Goal: Information Seeking & Learning: Learn about a topic

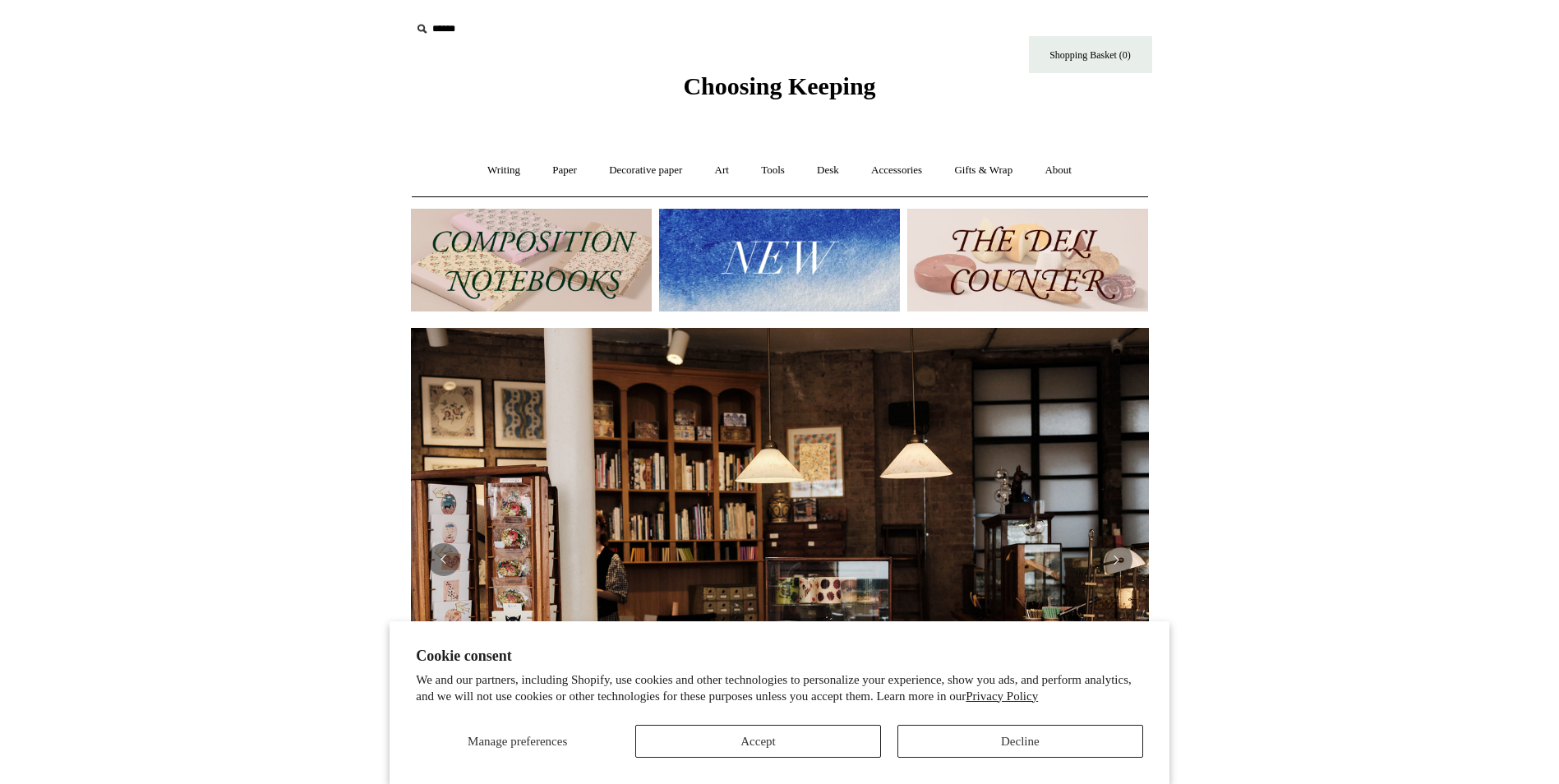
click at [889, 267] on img at bounding box center [780, 260] width 241 height 103
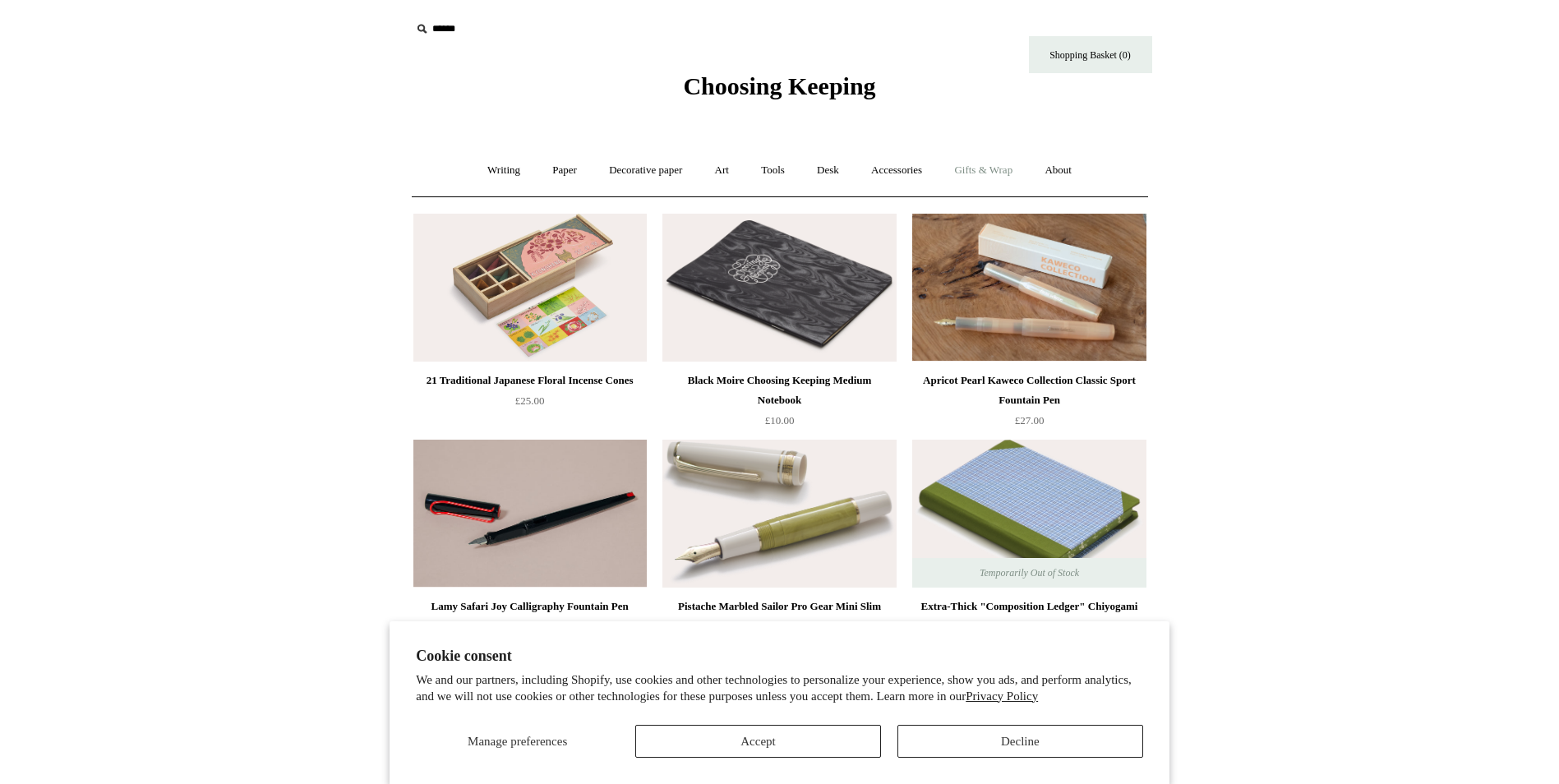
click at [987, 172] on link "Gifts & Wrap +" at bounding box center [984, 170] width 88 height 44
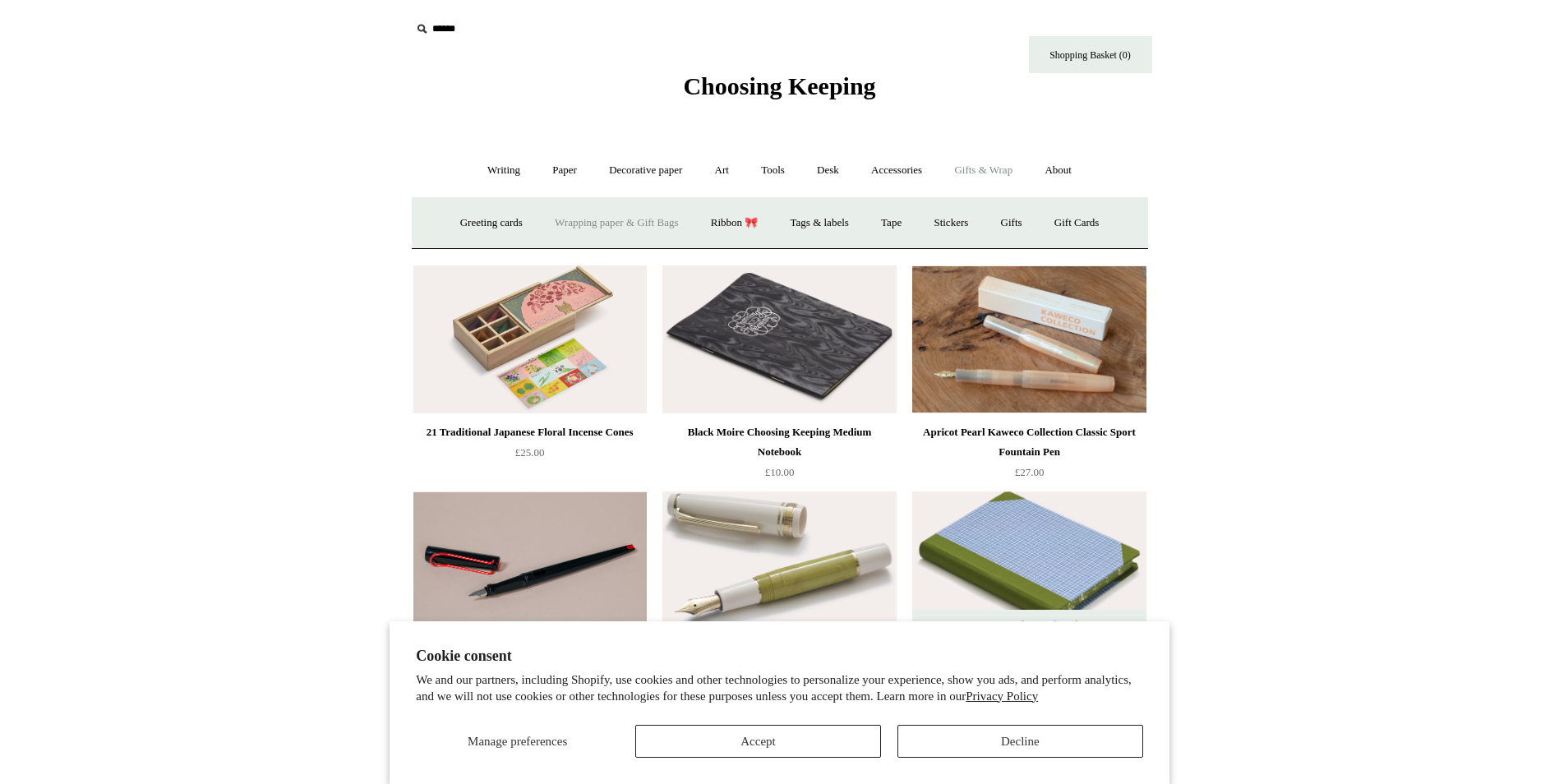
click at [640, 219] on link "Wrapping paper & Gift Bags" at bounding box center [616, 223] width 153 height 44
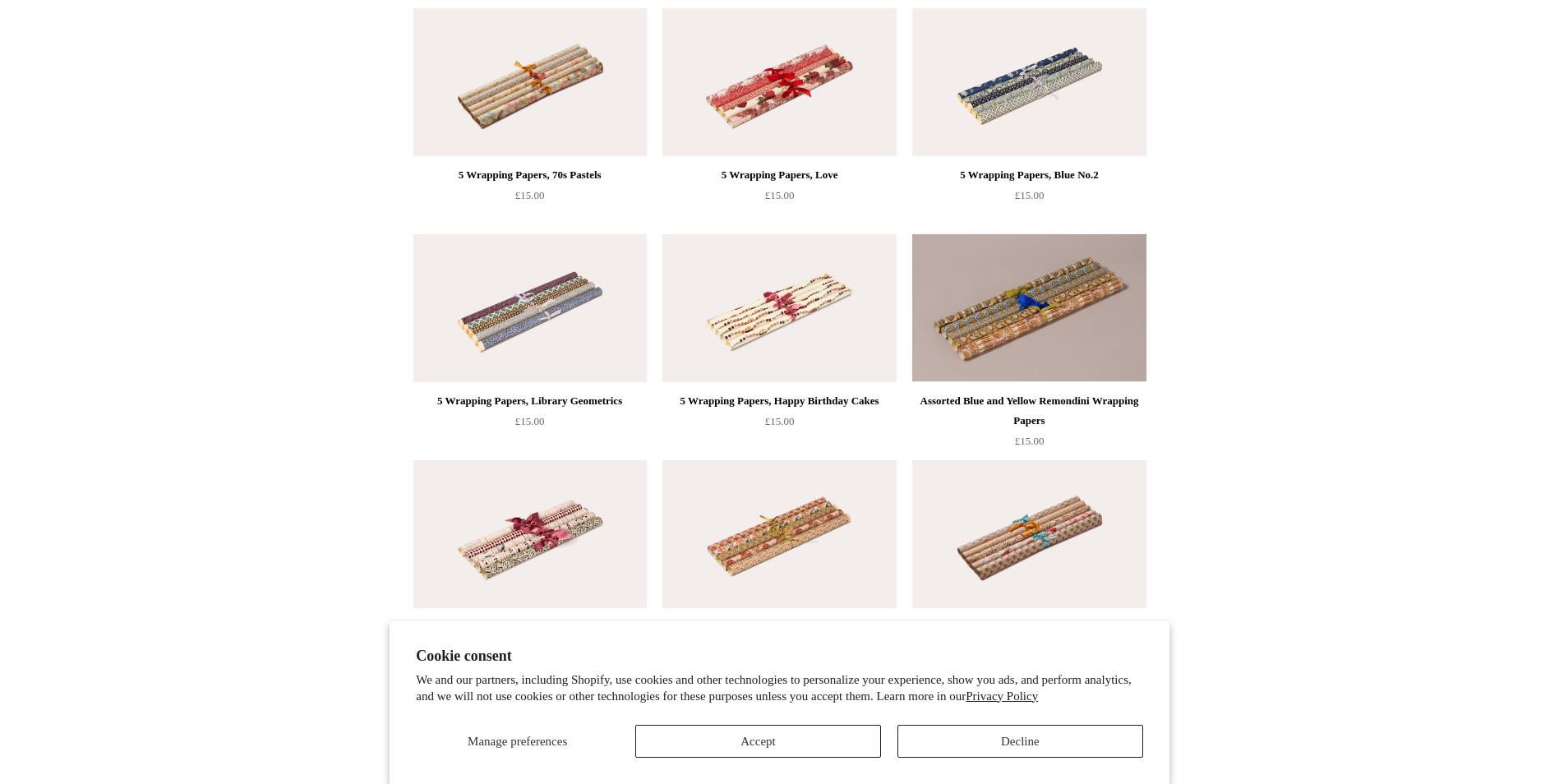
scroll to position [1233, 0]
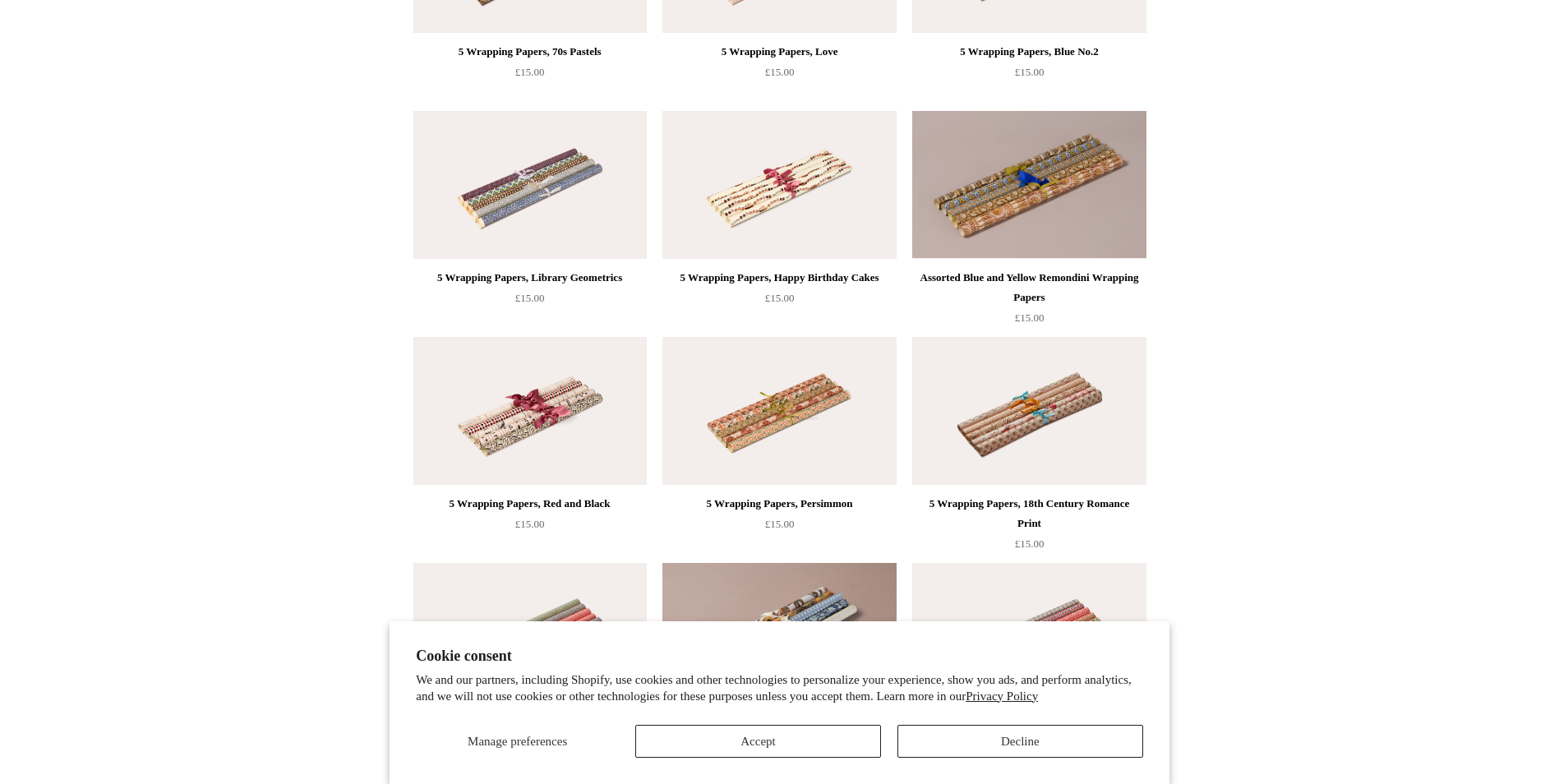
click at [794, 172] on img at bounding box center [779, 185] width 234 height 148
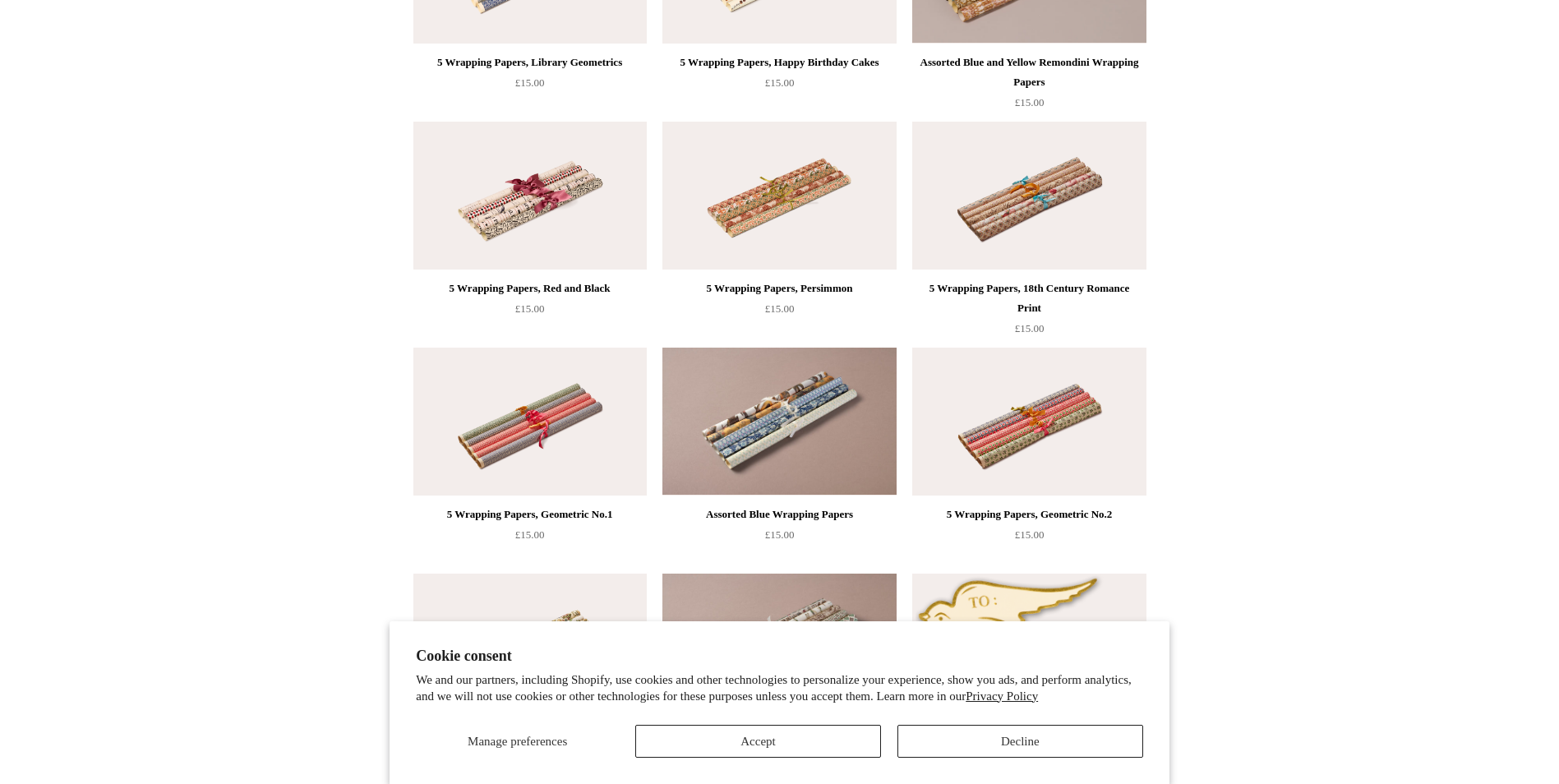
scroll to position [1479, 0]
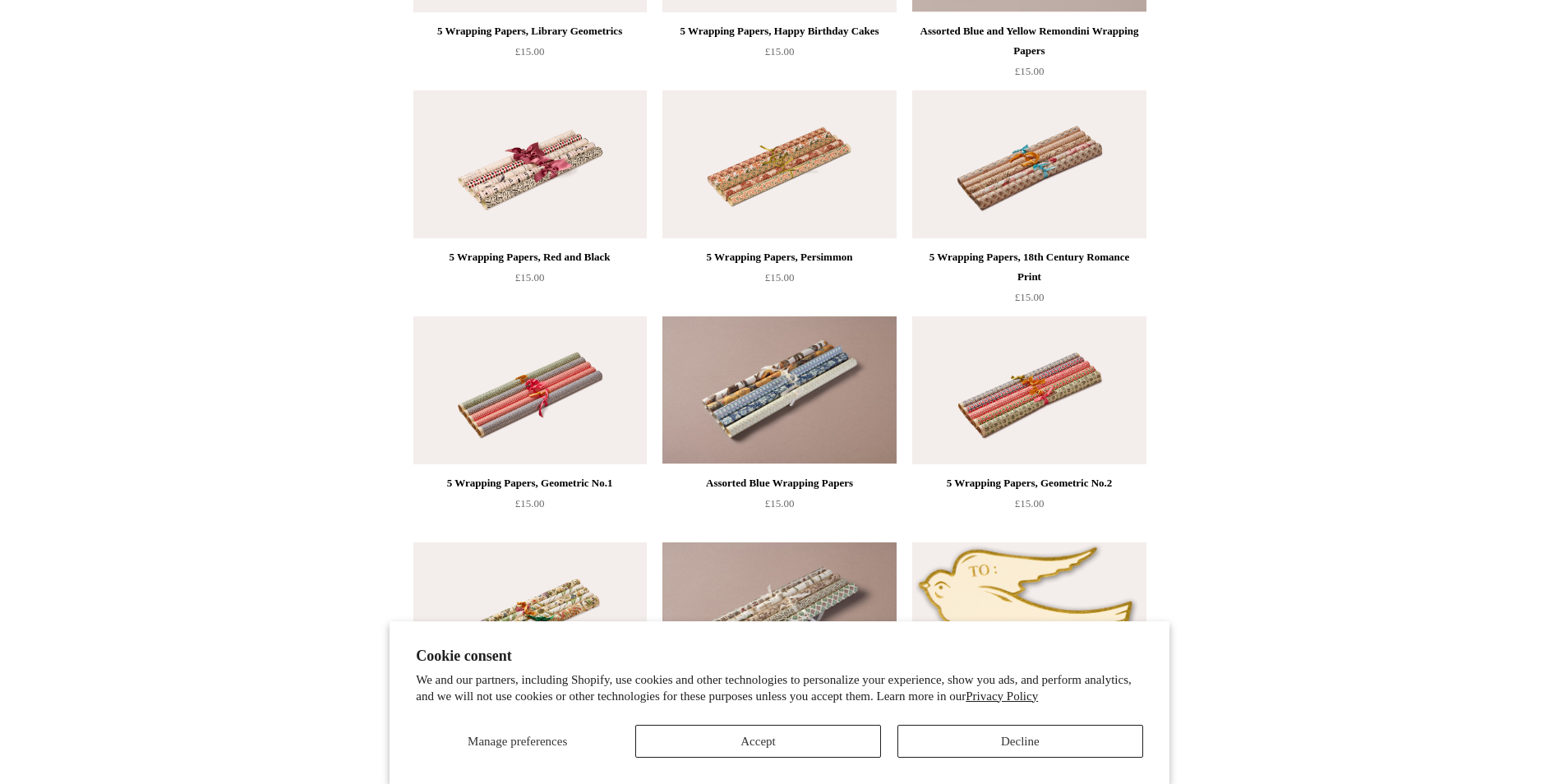
click at [795, 380] on img at bounding box center [779, 390] width 234 height 148
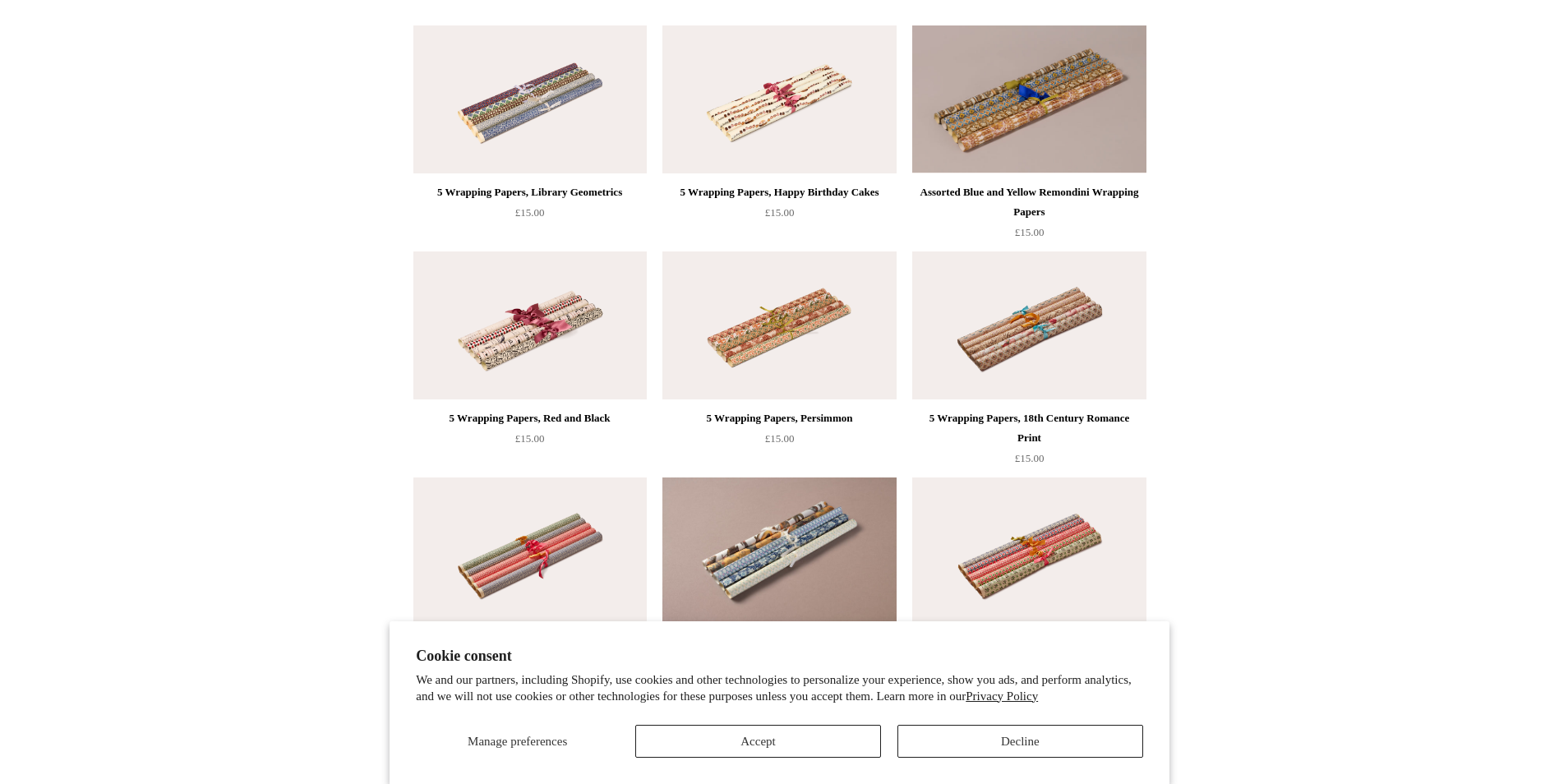
scroll to position [908, 0]
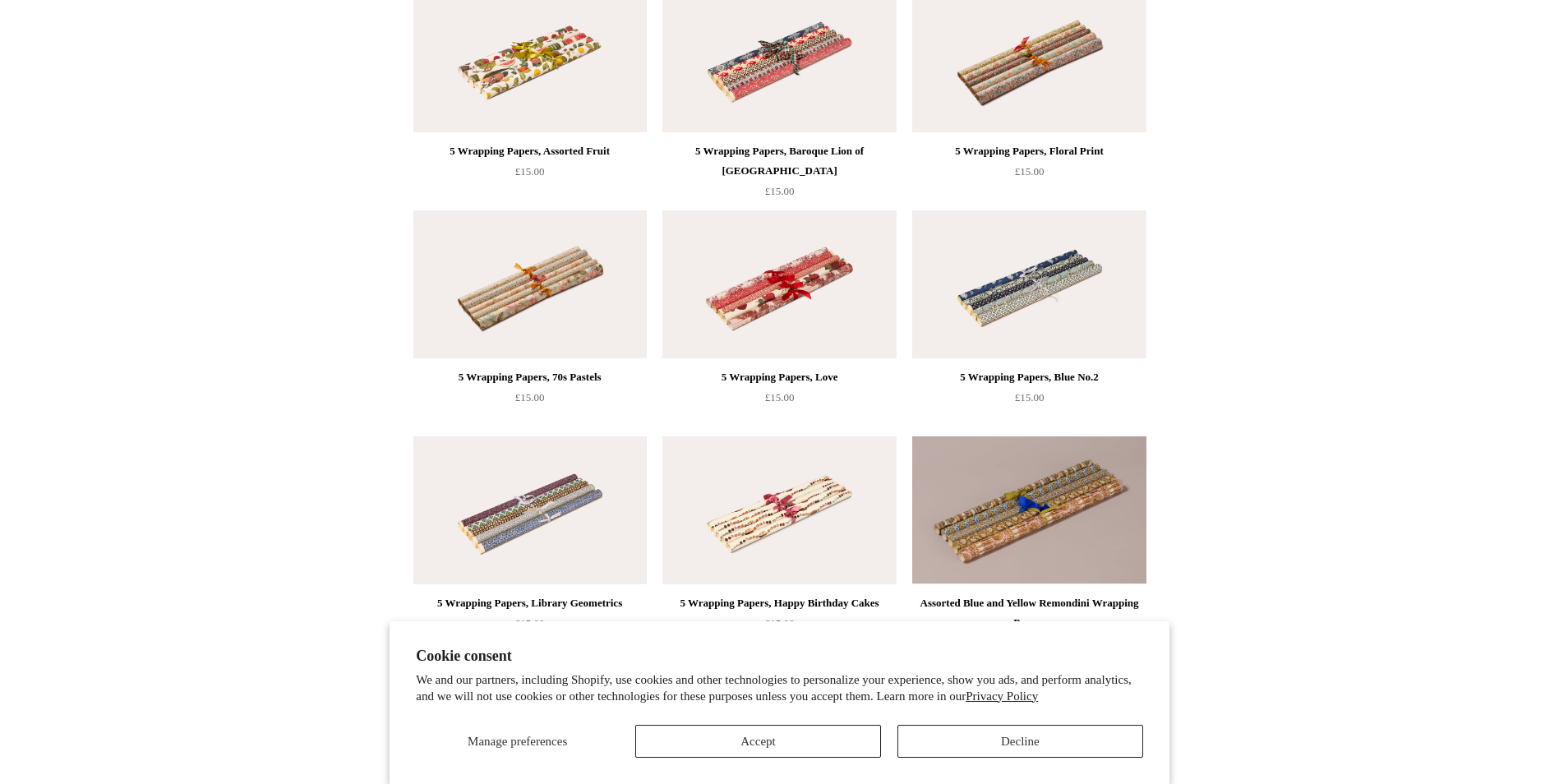
click at [1025, 284] on img at bounding box center [1029, 285] width 234 height 148
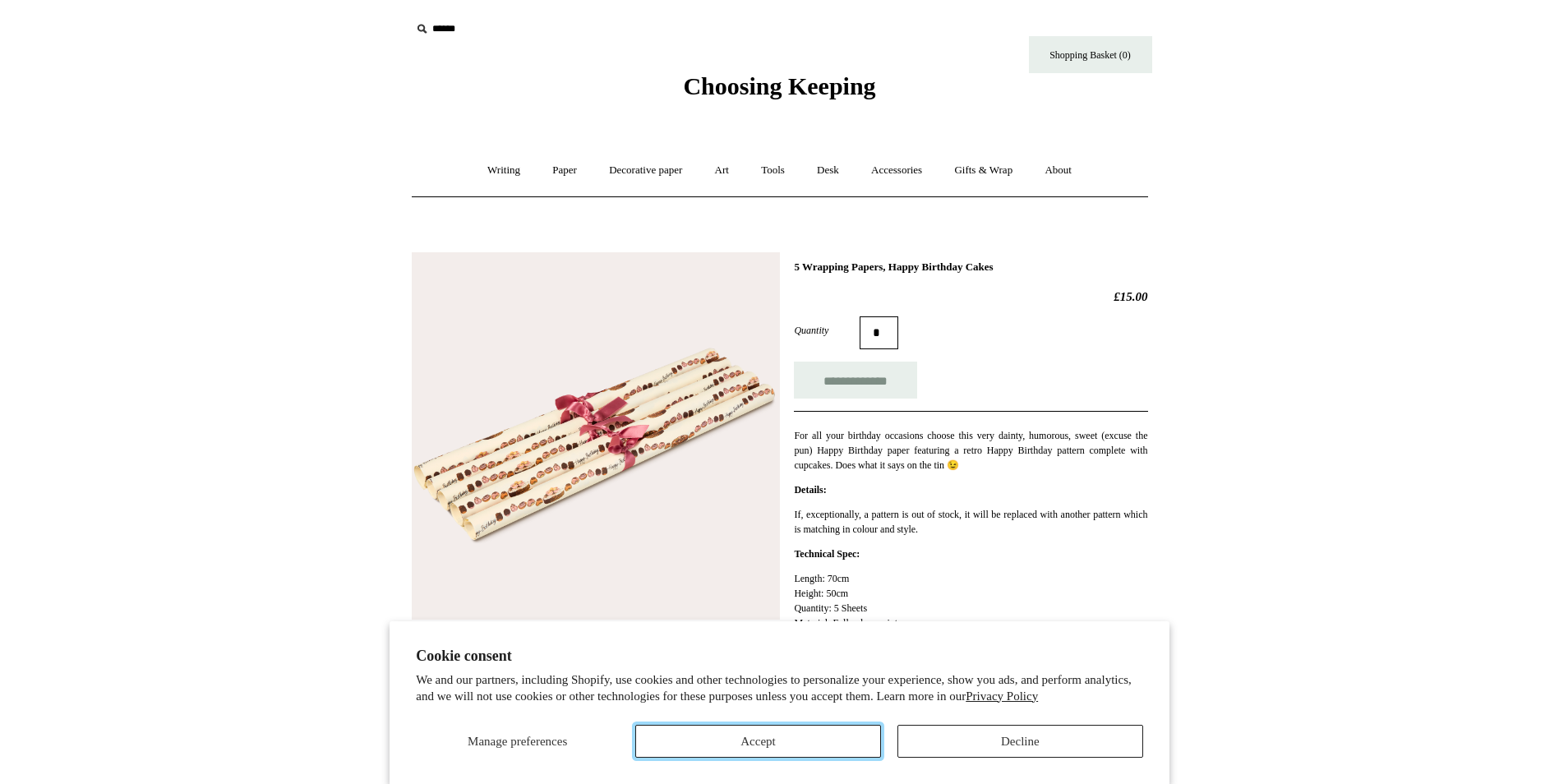
click at [844, 735] on button "Accept" at bounding box center [758, 741] width 245 height 33
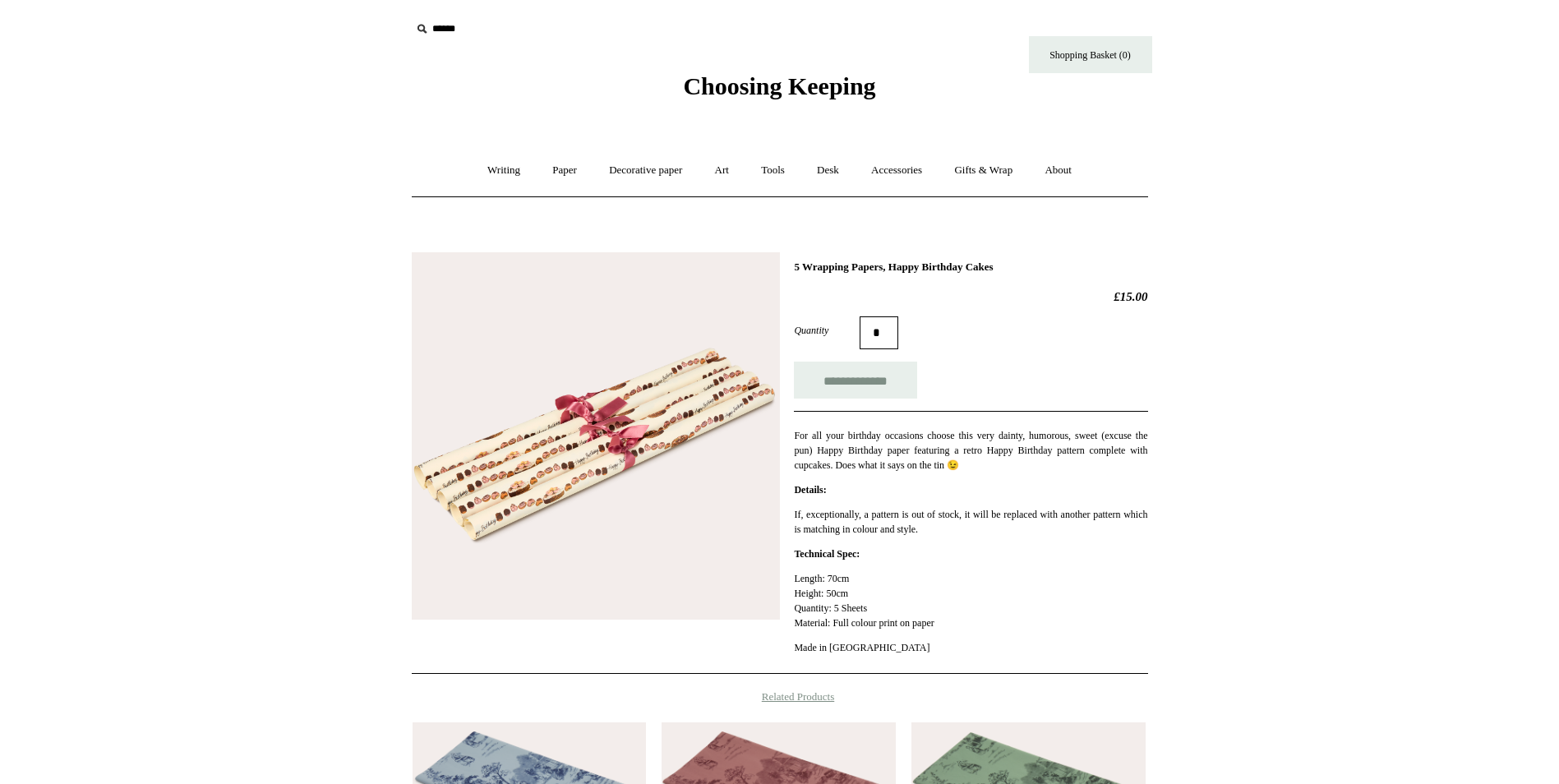
scroll to position [329, 0]
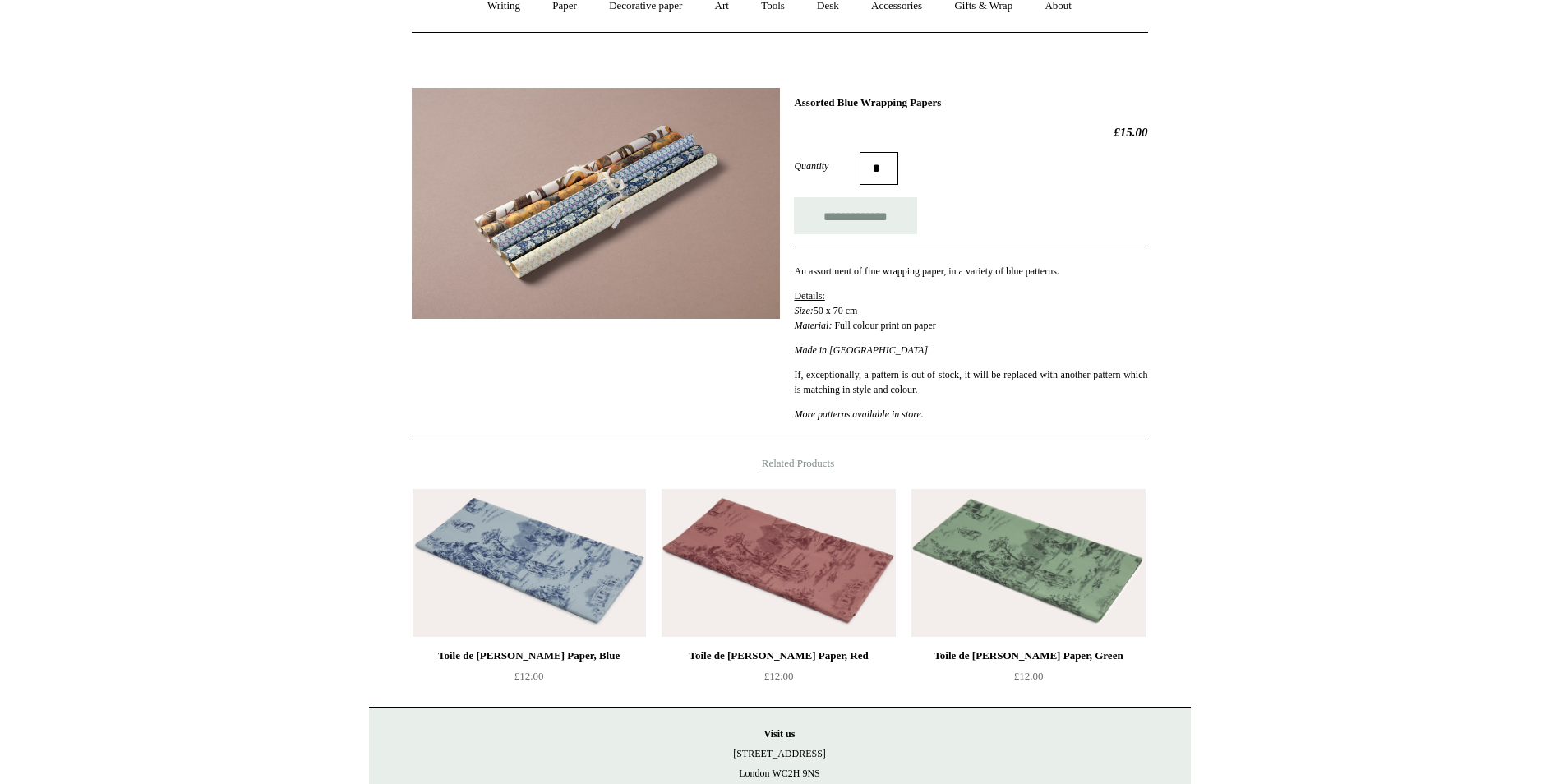
scroll to position [99, 0]
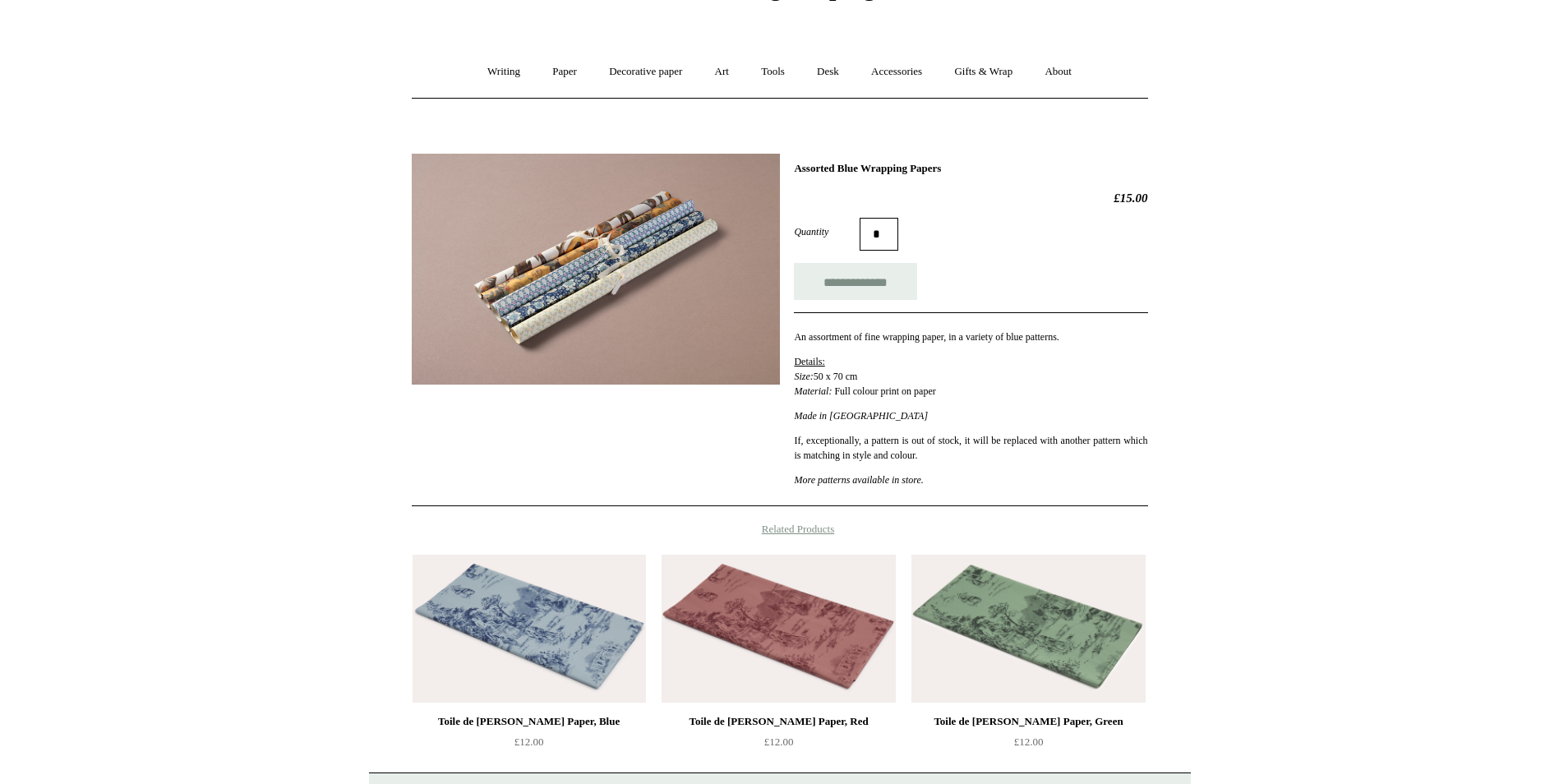
click at [689, 297] on img at bounding box center [596, 269] width 368 height 231
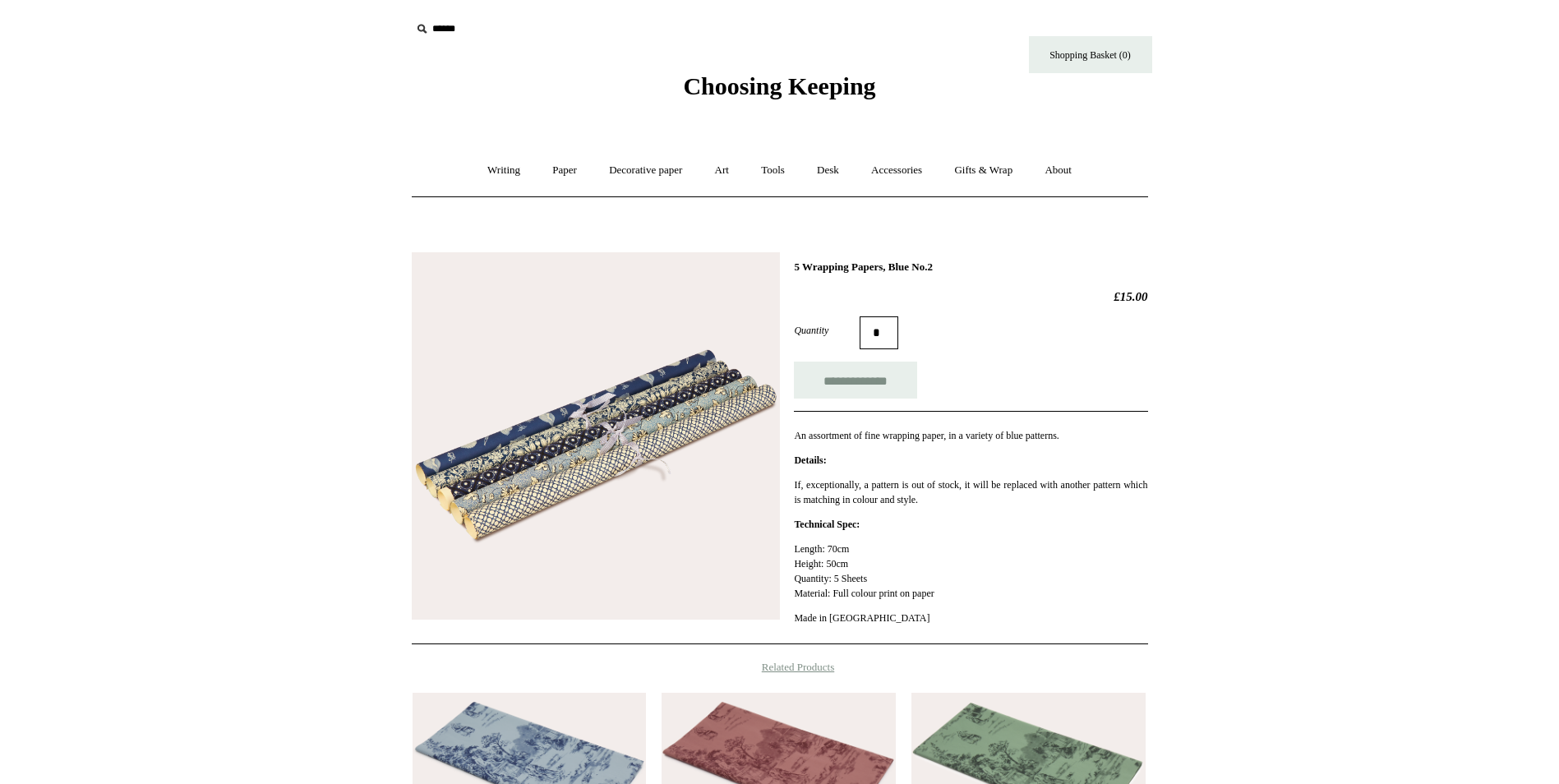
click at [631, 431] on img at bounding box center [596, 436] width 368 height 368
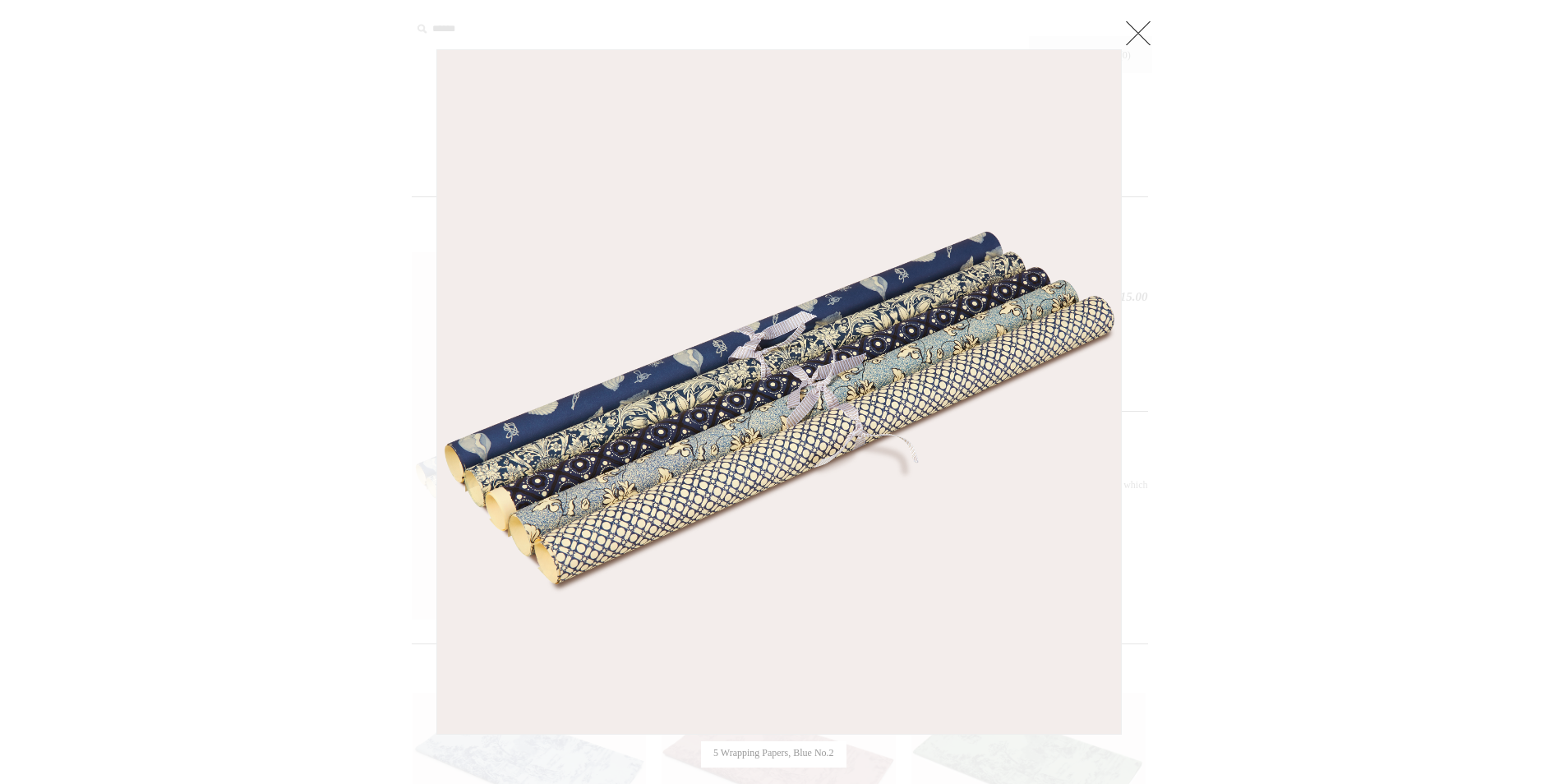
click at [1150, 41] on link at bounding box center [1139, 33] width 33 height 33
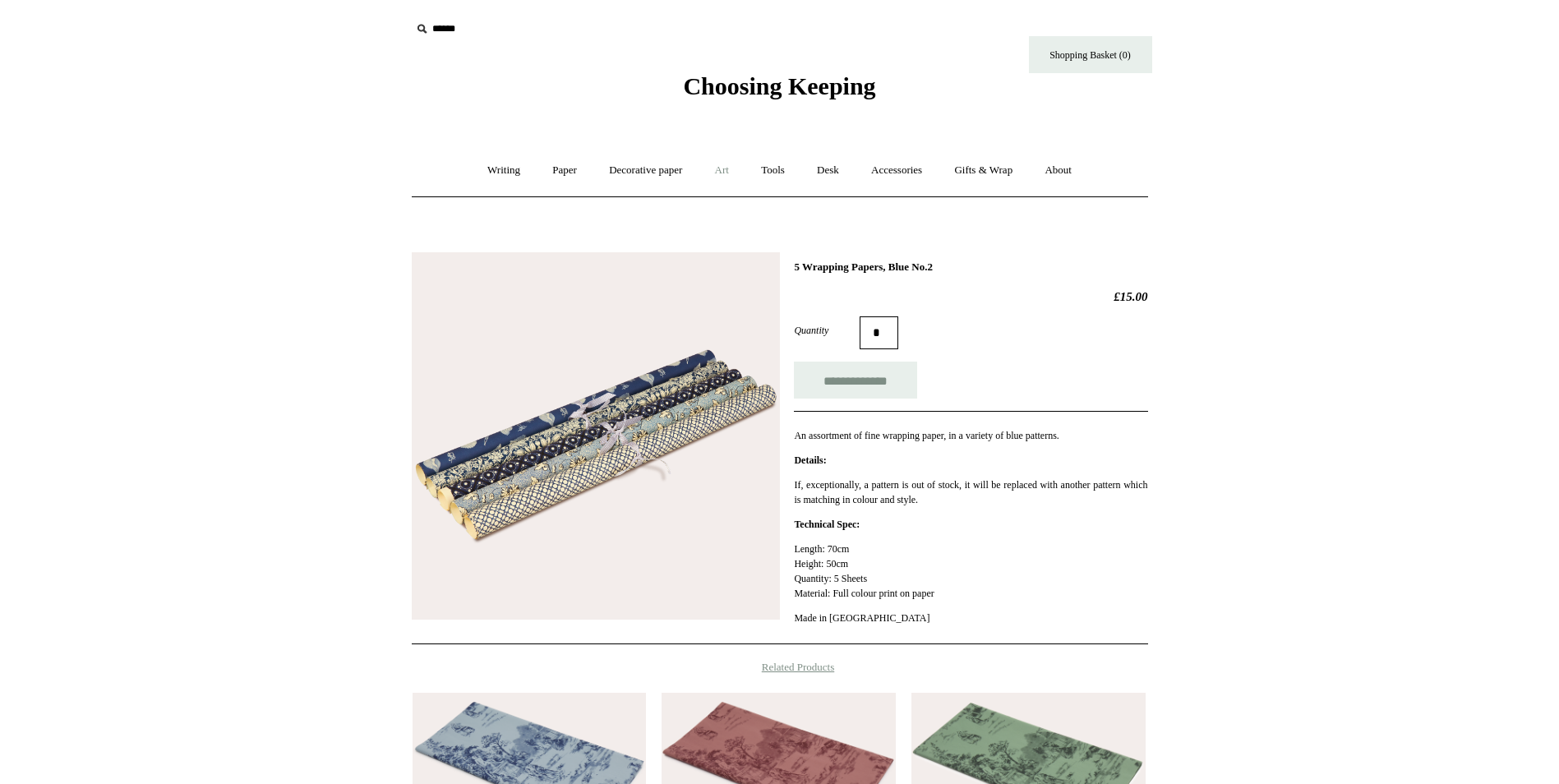
click at [725, 167] on link "Art +" at bounding box center [722, 170] width 44 height 44
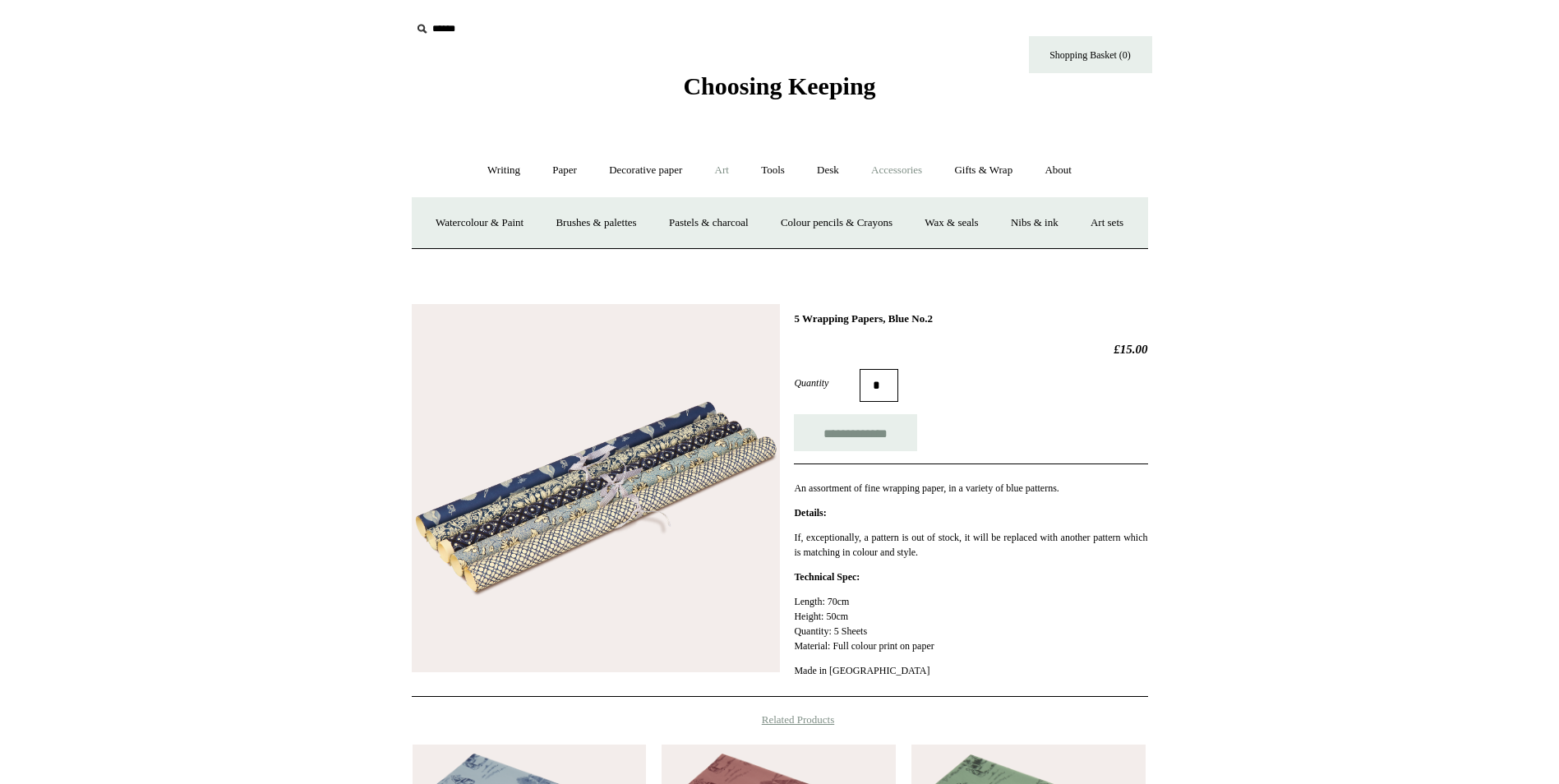
click at [903, 172] on link "Accessories +" at bounding box center [897, 170] width 81 height 44
click at [986, 171] on link "Gifts & Wrap +" at bounding box center [984, 170] width 88 height 44
click at [485, 225] on link "Greeting cards +" at bounding box center [491, 223] width 92 height 44
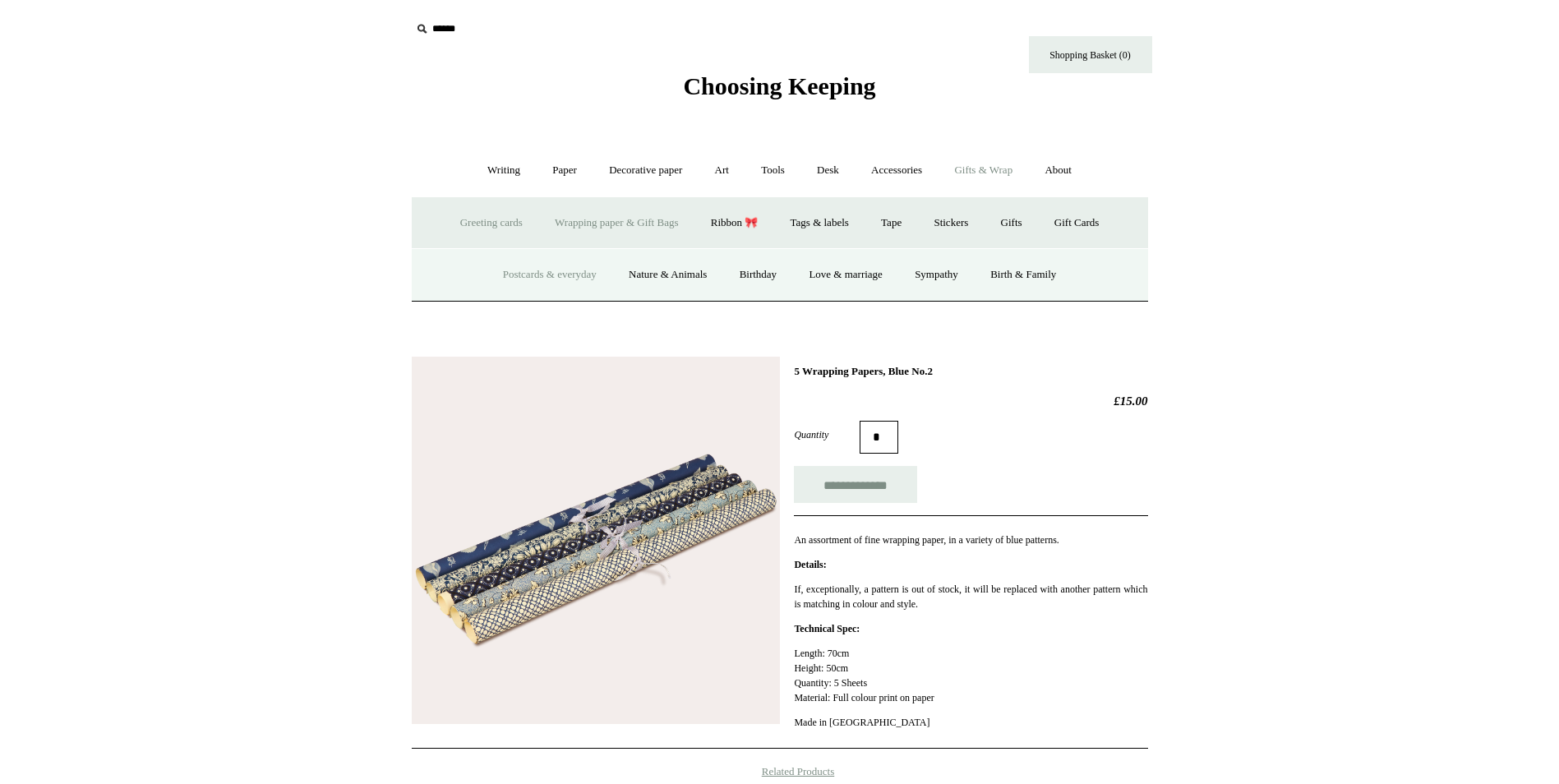
click at [522, 274] on link "Postcards & everyday" at bounding box center [550, 275] width 124 height 44
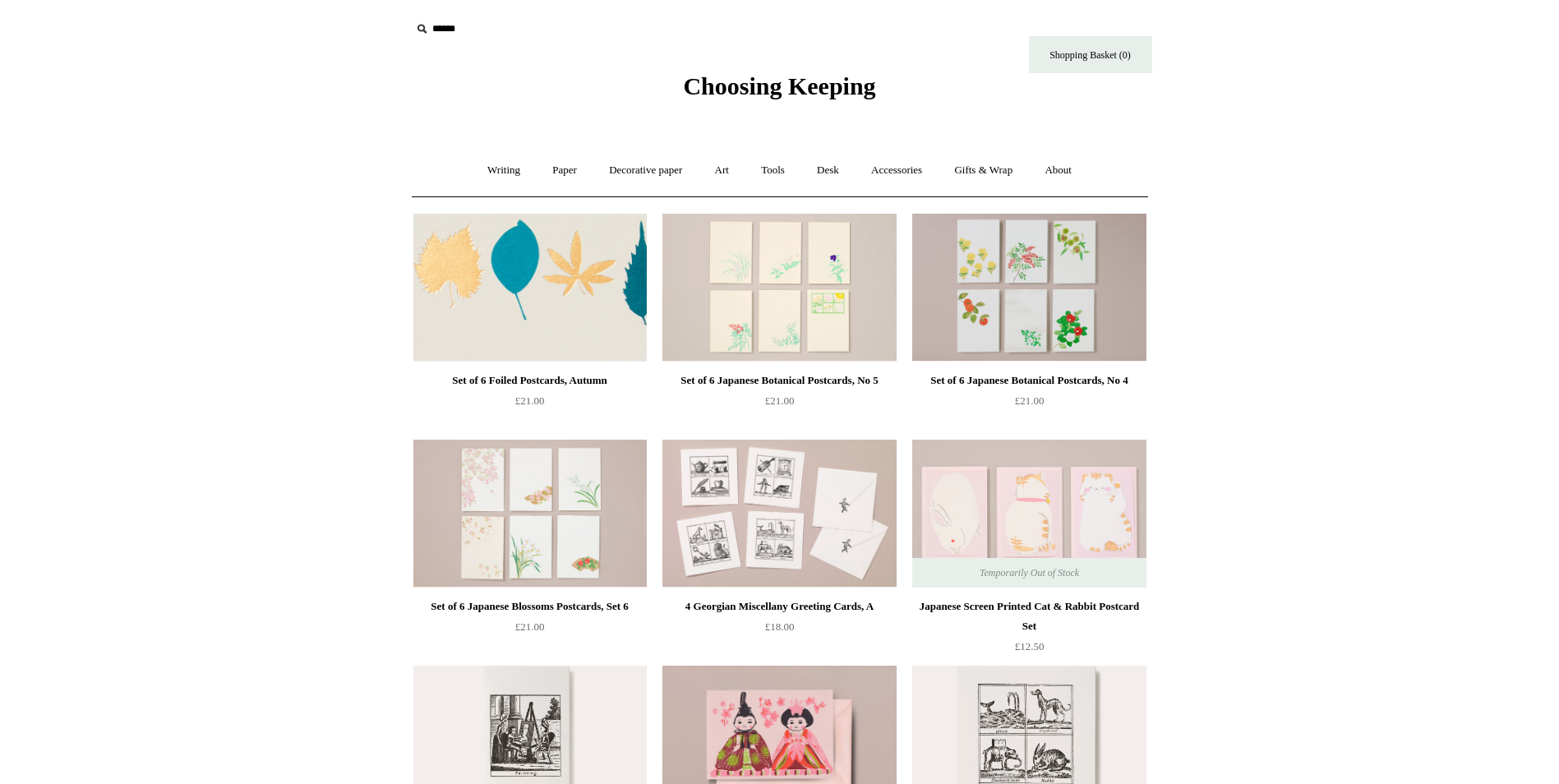
click at [500, 284] on img at bounding box center [529, 288] width 234 height 148
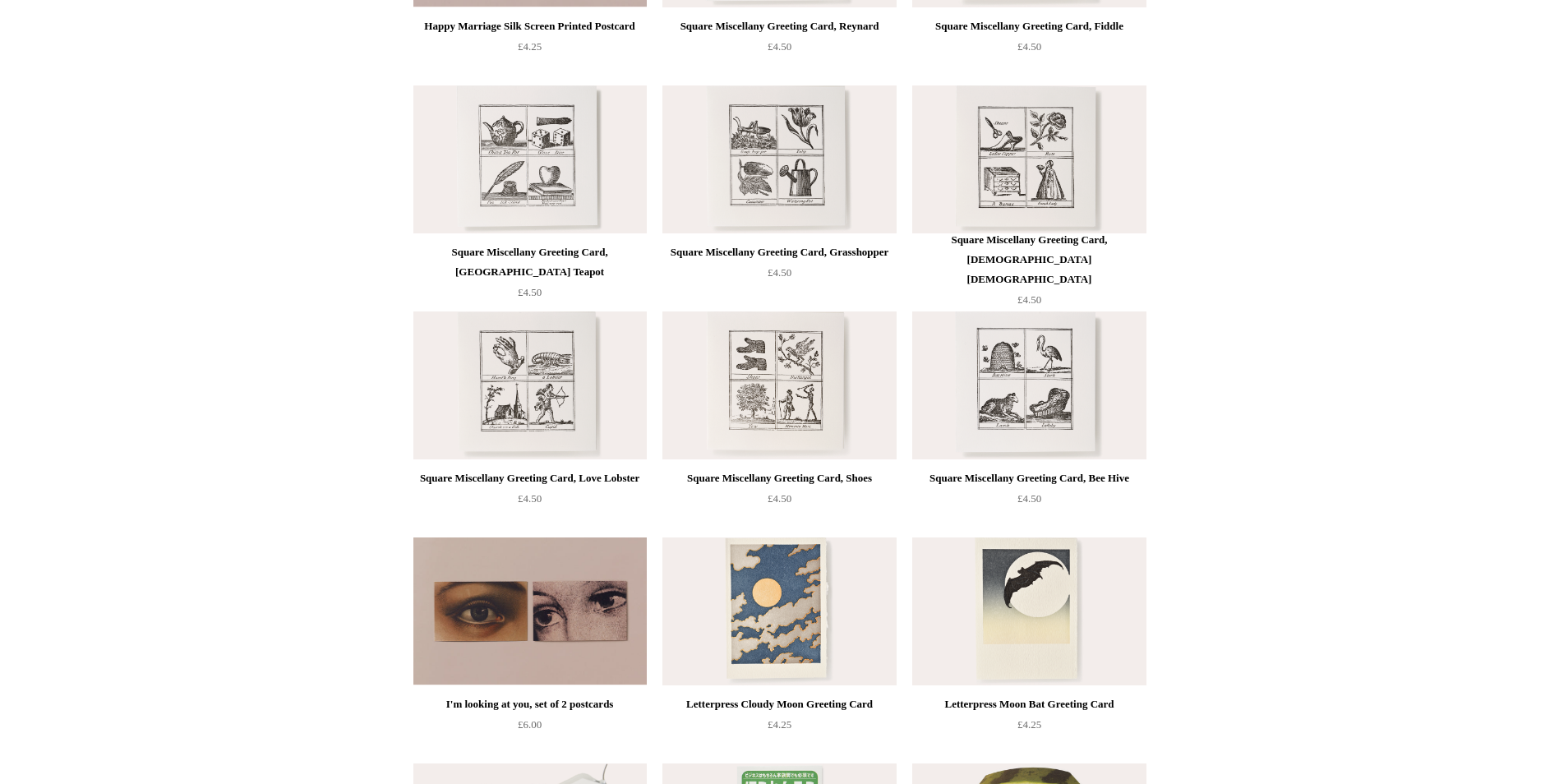
scroll to position [1150, 0]
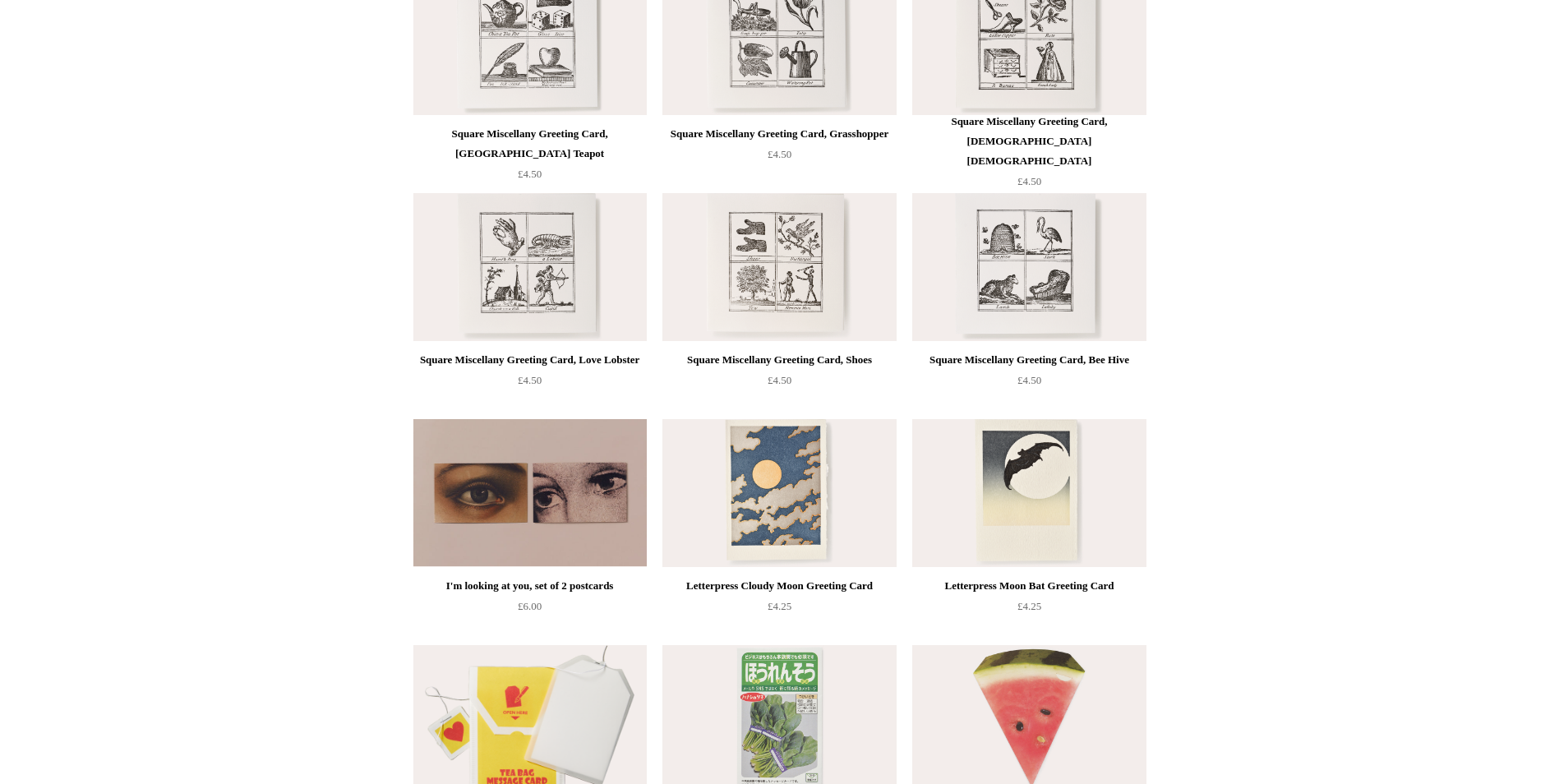
click at [828, 500] on img at bounding box center [779, 494] width 234 height 148
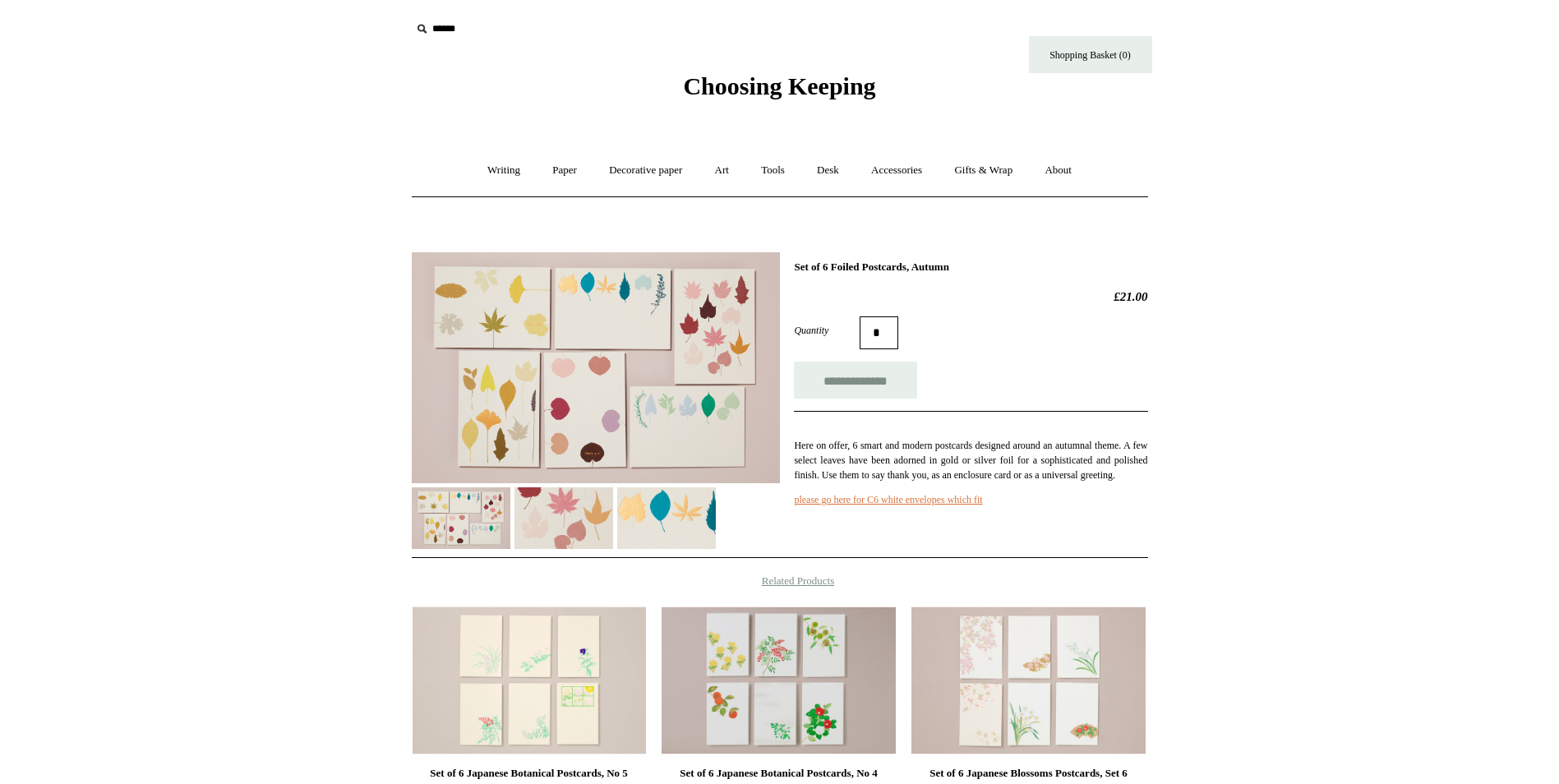
click at [637, 515] on img at bounding box center [667, 517] width 99 height 61
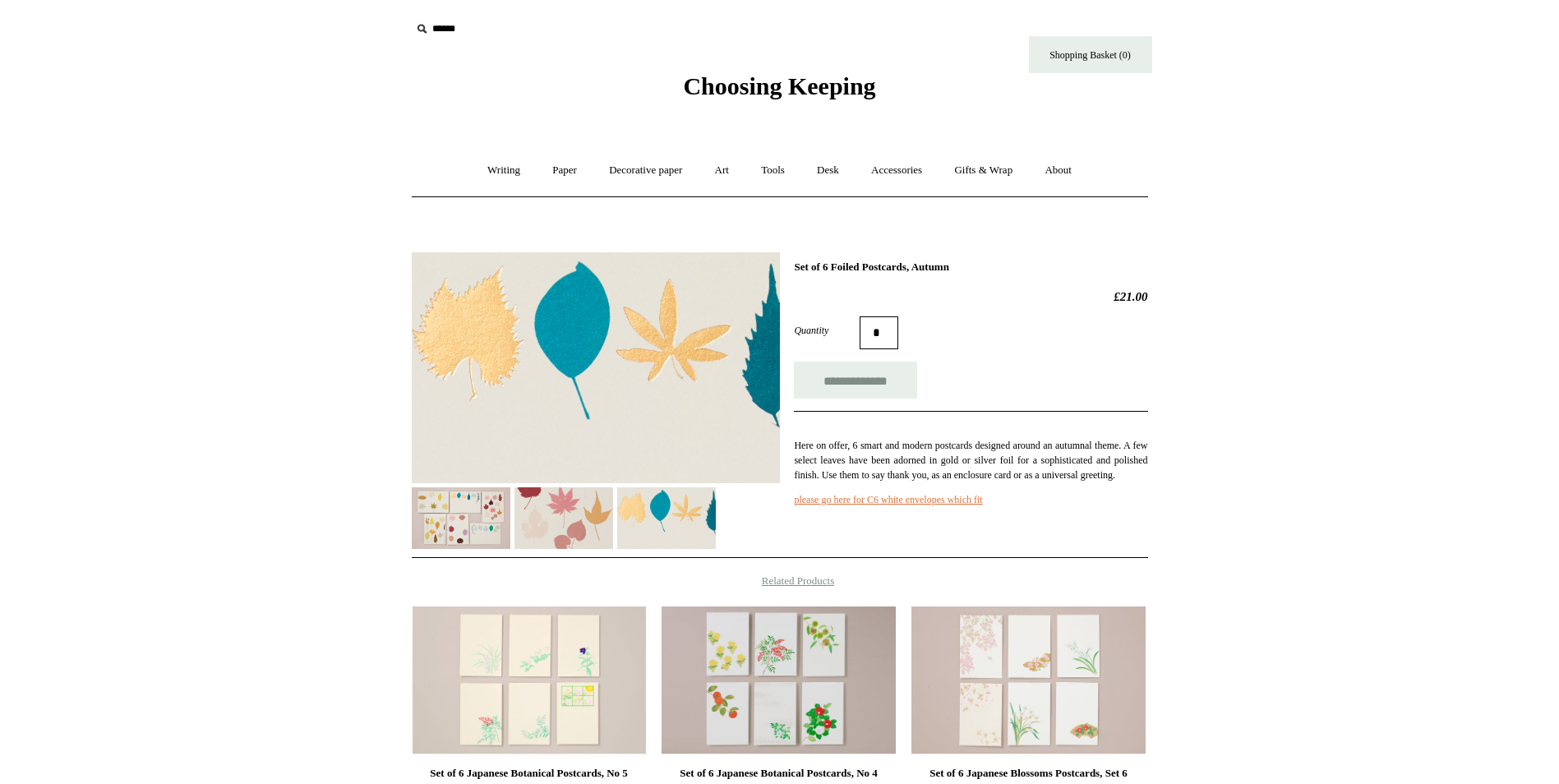
click at [583, 522] on img at bounding box center [564, 517] width 99 height 61
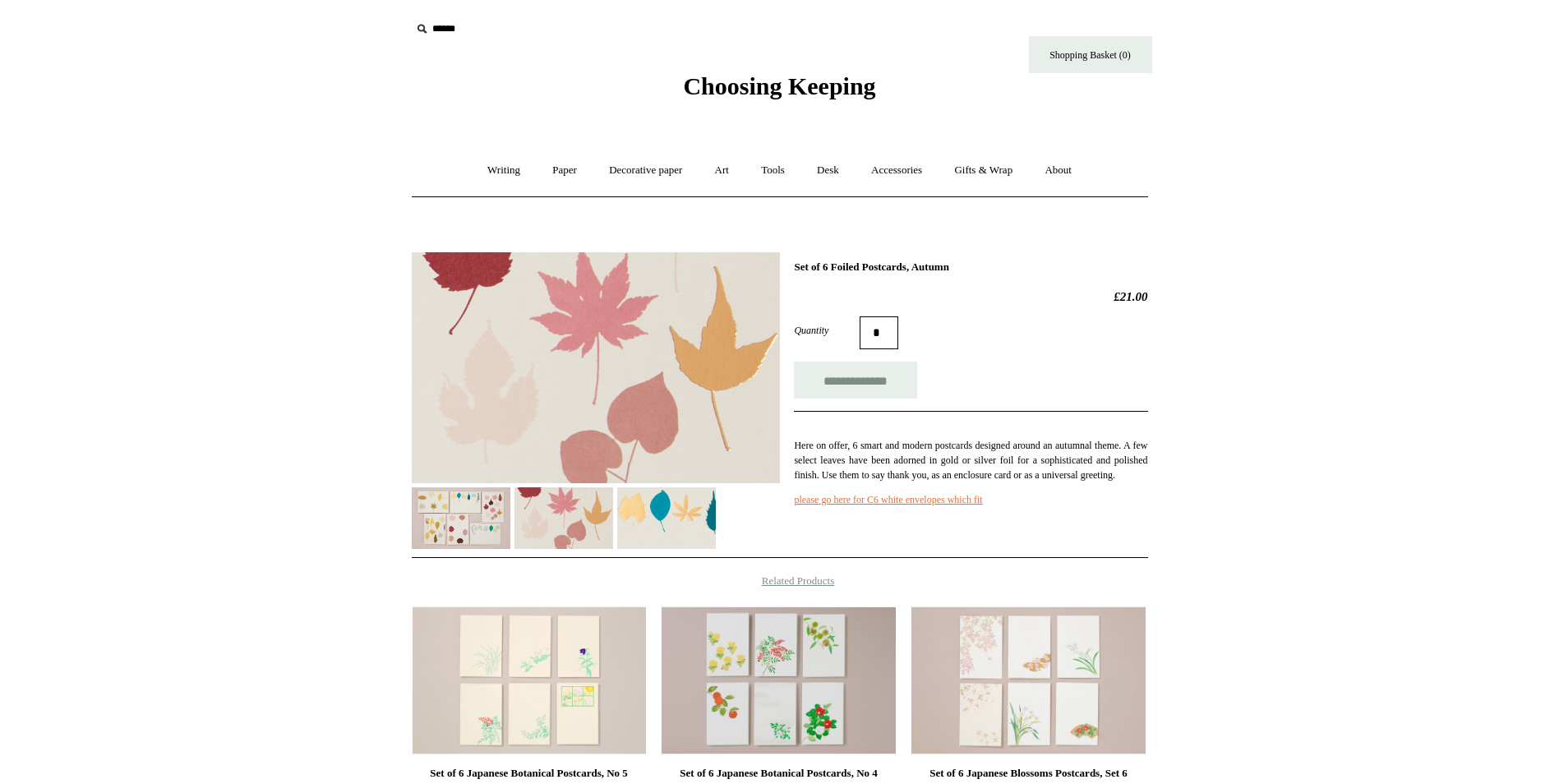
click at [447, 524] on img at bounding box center [462, 517] width 99 height 61
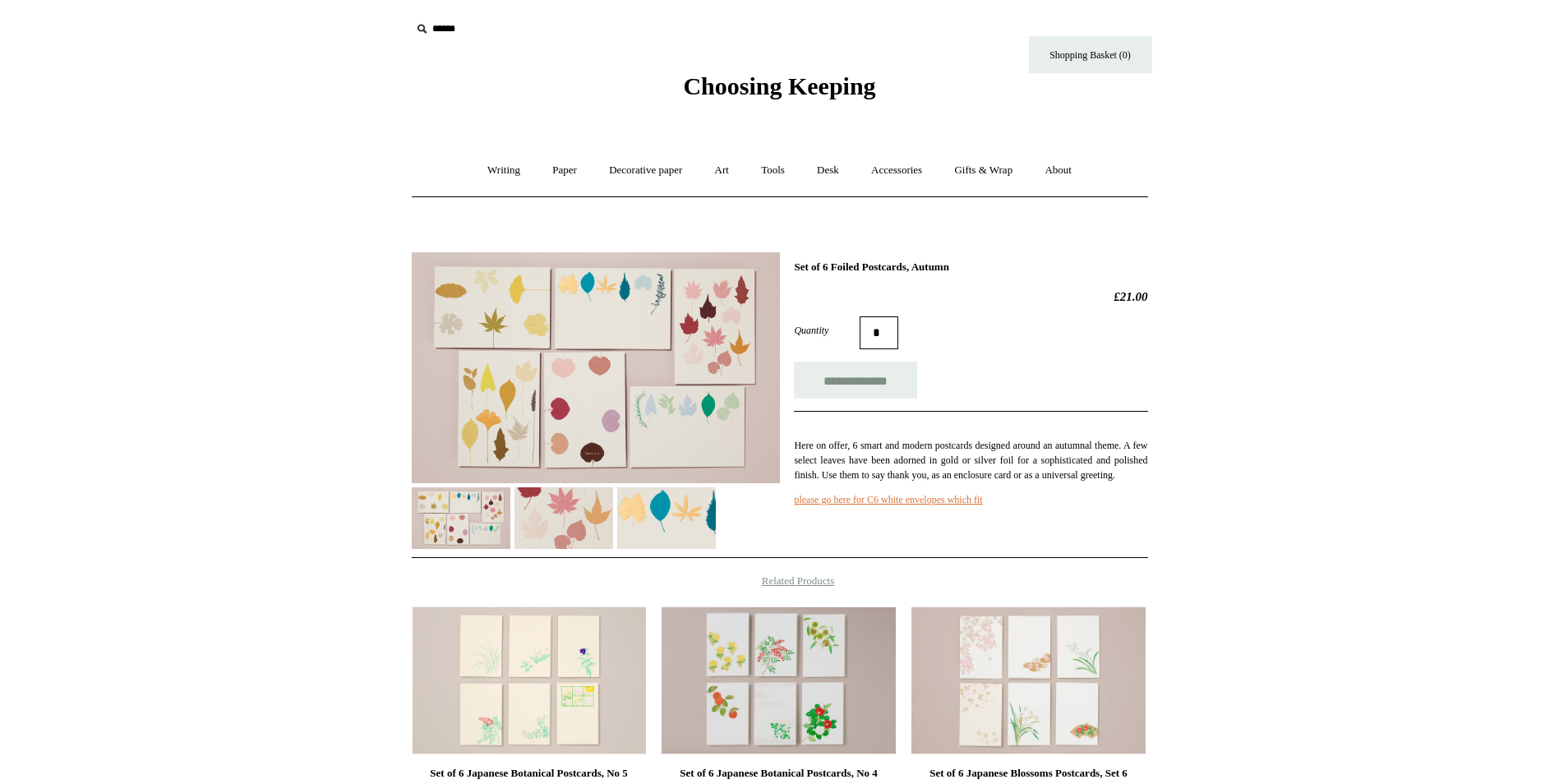
scroll to position [246, 0]
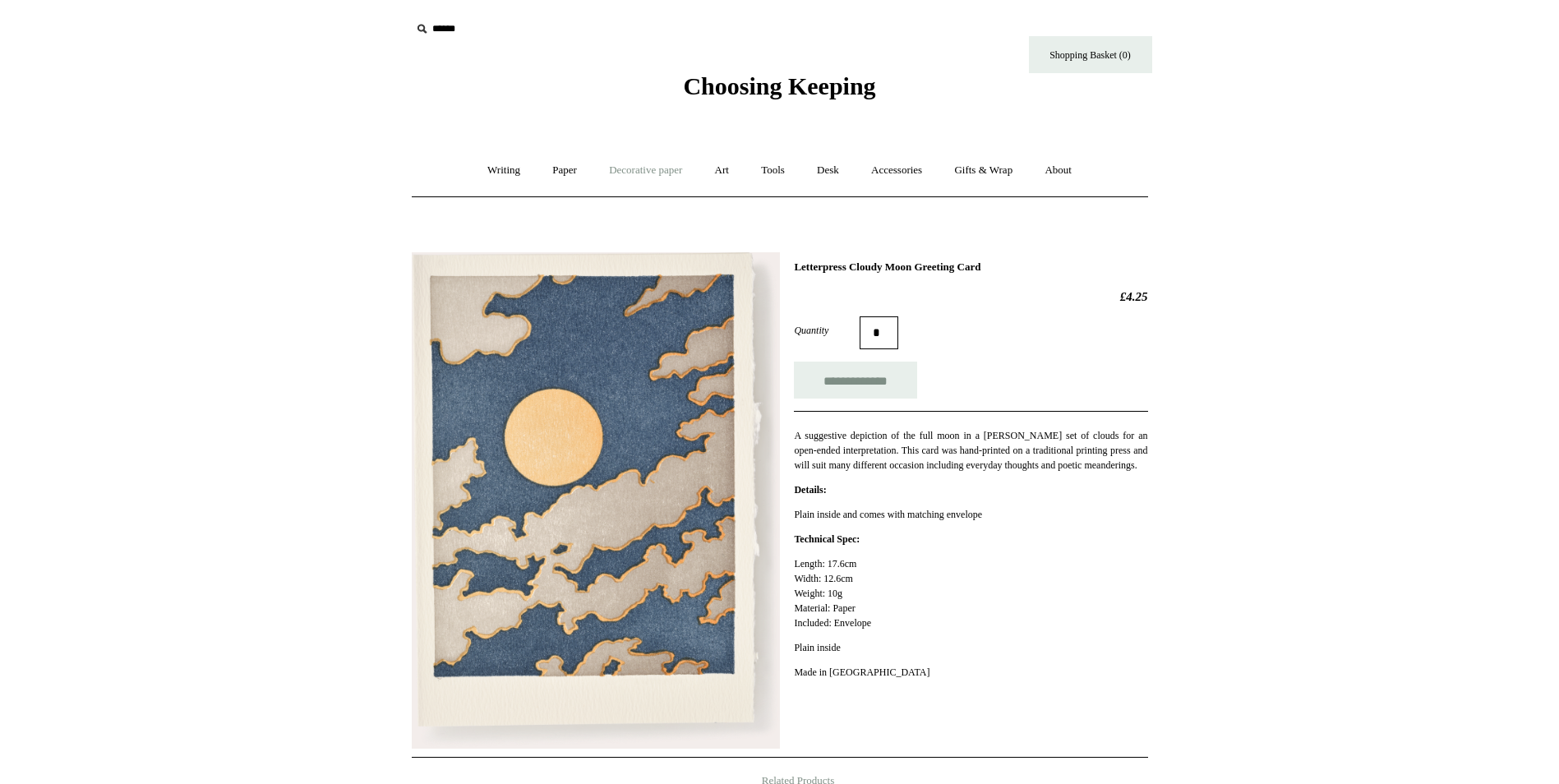
click at [652, 172] on link "Decorative paper +" at bounding box center [646, 170] width 103 height 44
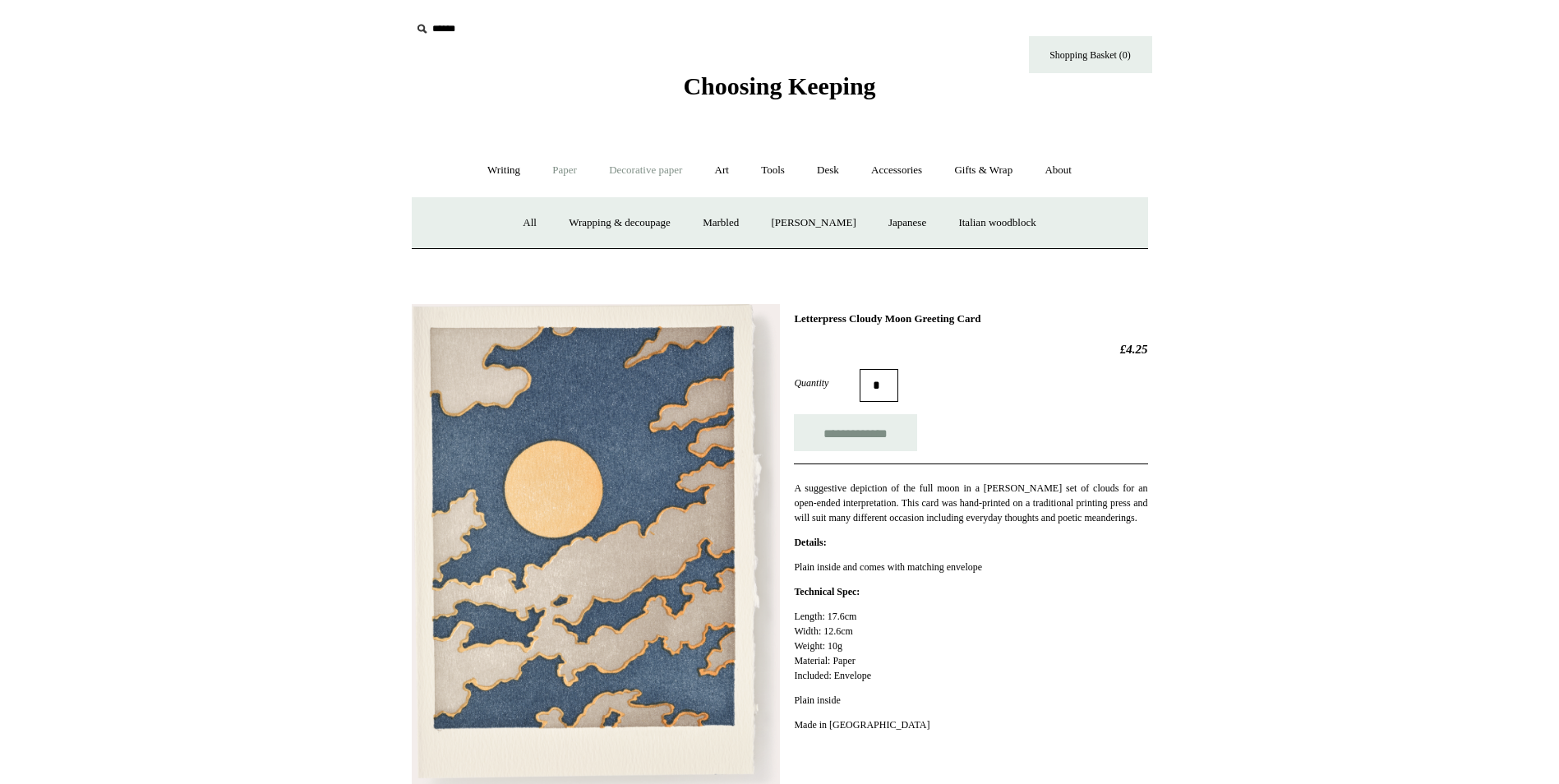
click at [562, 165] on link "Paper +" at bounding box center [564, 170] width 54 height 44
click at [826, 220] on link "Greeting cards +" at bounding box center [846, 223] width 92 height 44
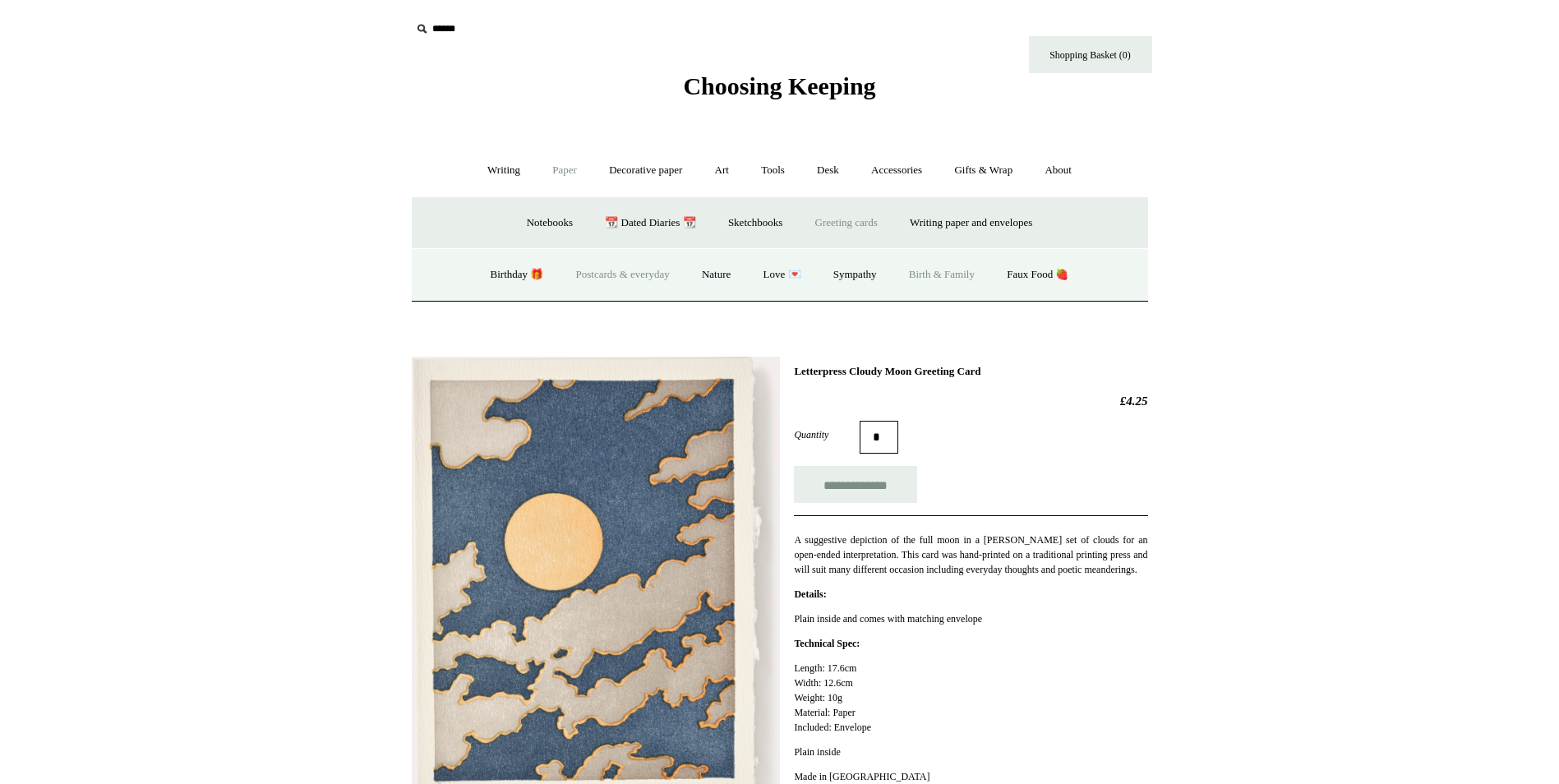
click at [965, 279] on link "Birth & Family" at bounding box center [942, 275] width 95 height 44
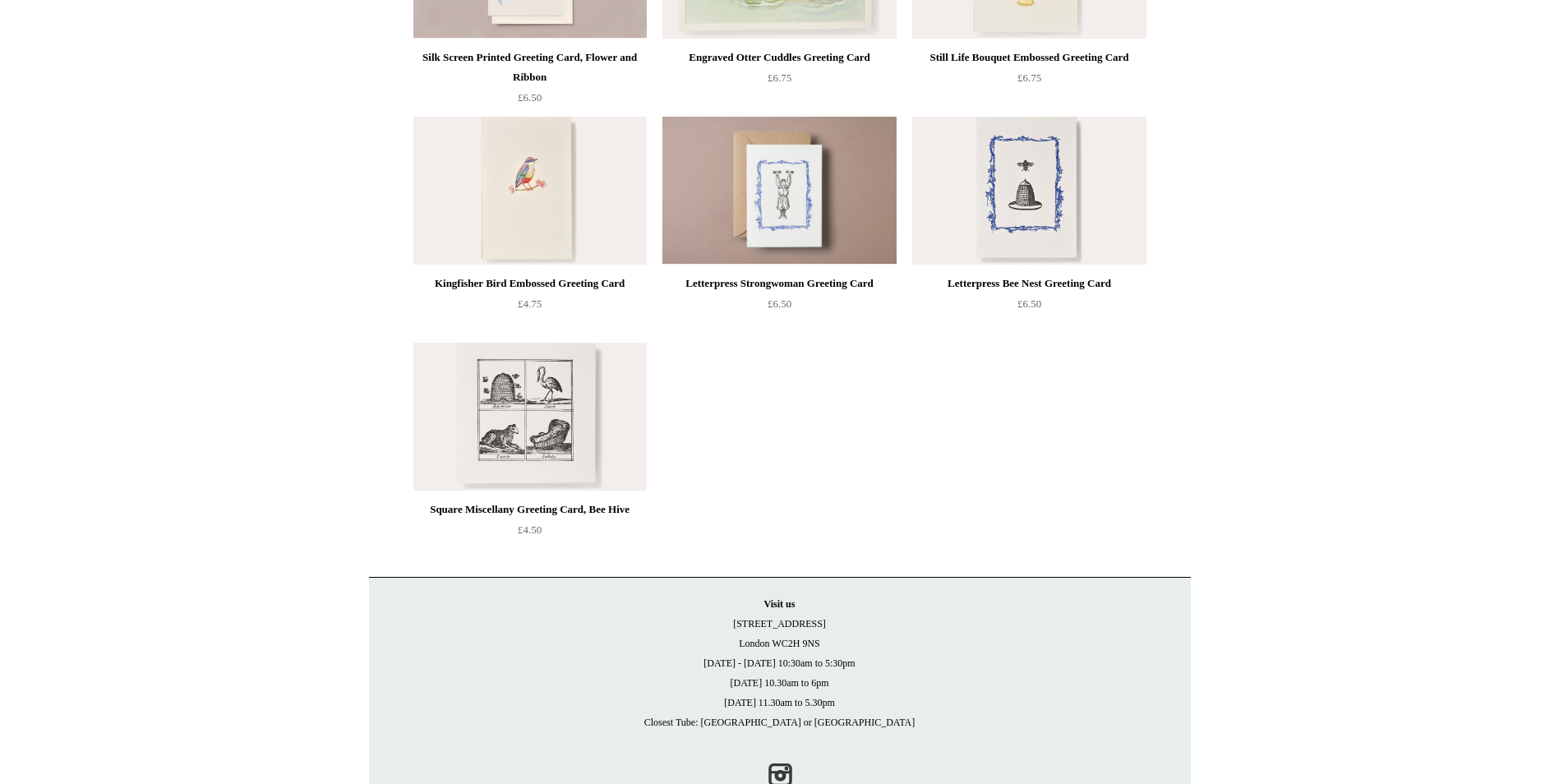
scroll to position [329, 0]
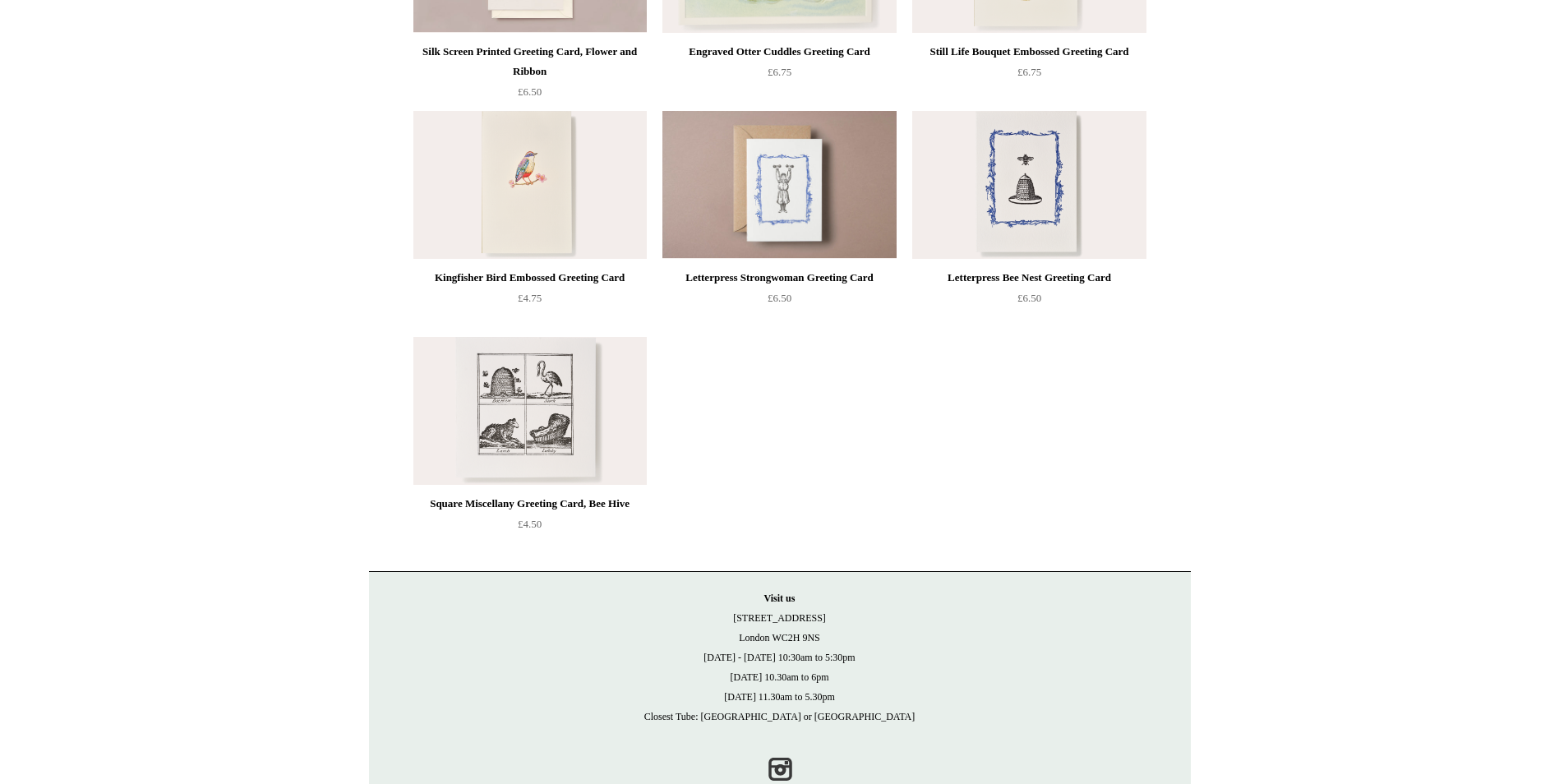
click at [540, 188] on img at bounding box center [529, 185] width 234 height 148
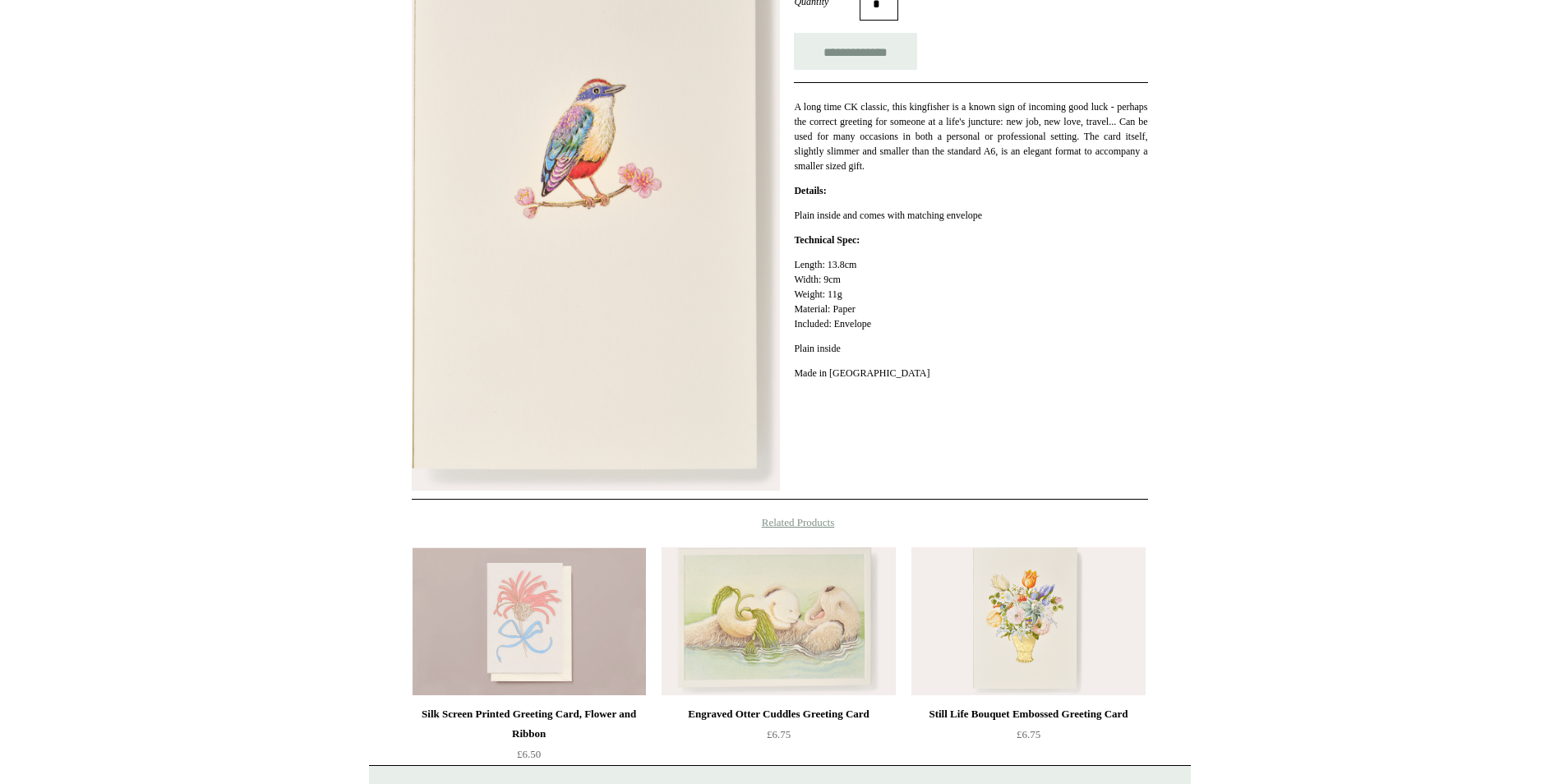
scroll to position [82, 0]
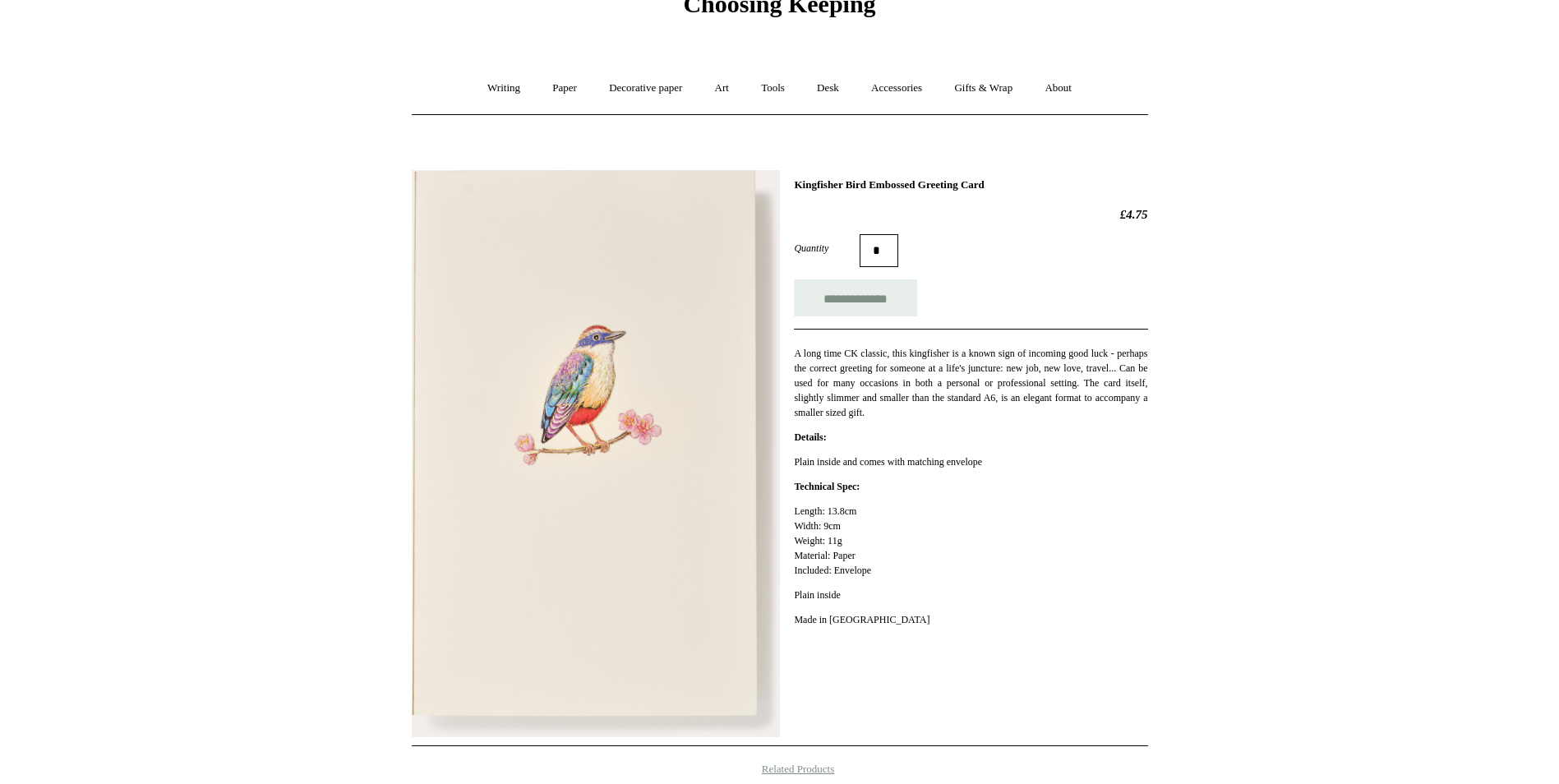
click at [632, 441] on img at bounding box center [596, 453] width 368 height 567
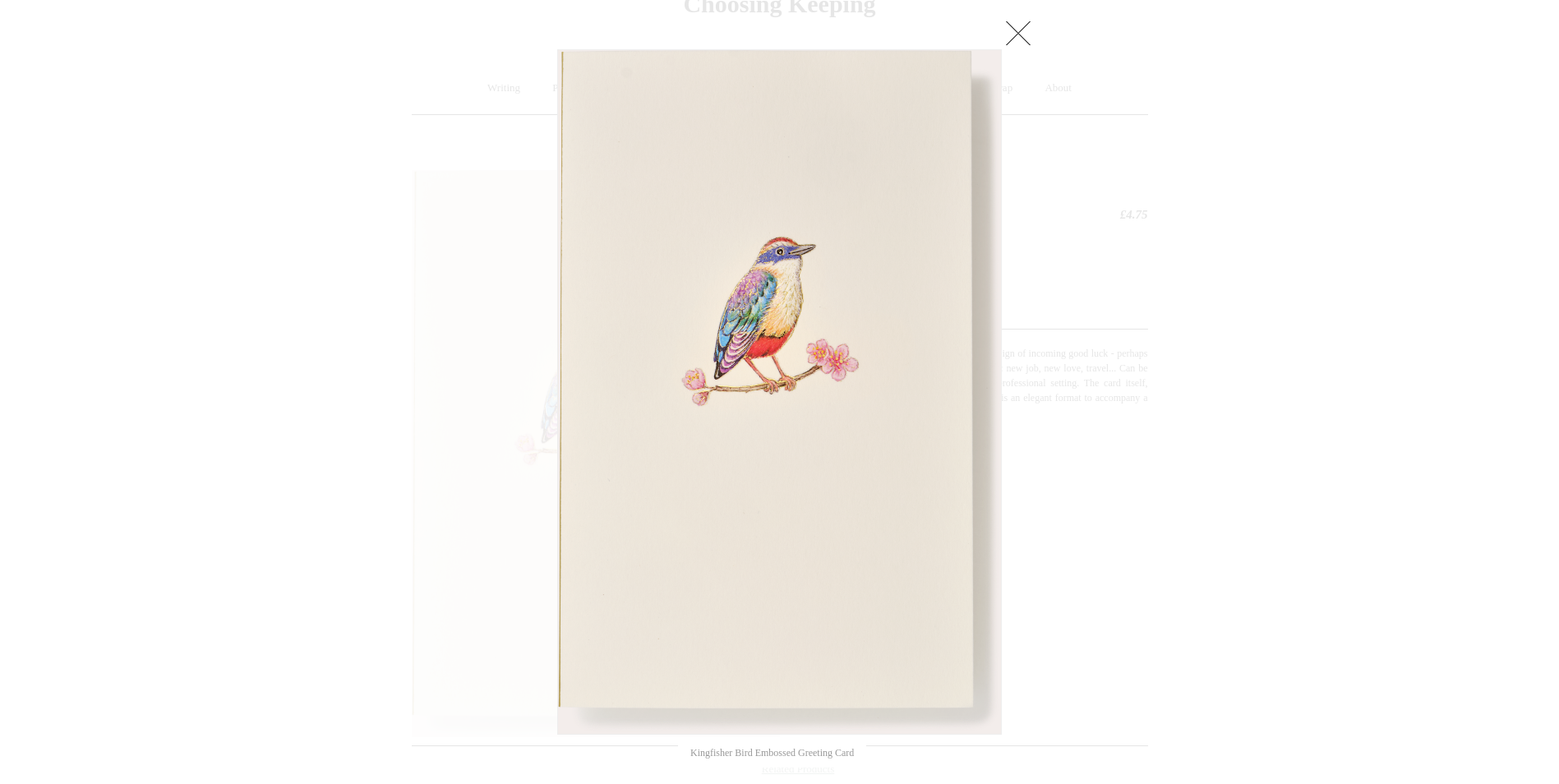
click at [805, 347] on img at bounding box center [780, 392] width 443 height 684
click at [1022, 35] on link at bounding box center [1019, 33] width 33 height 33
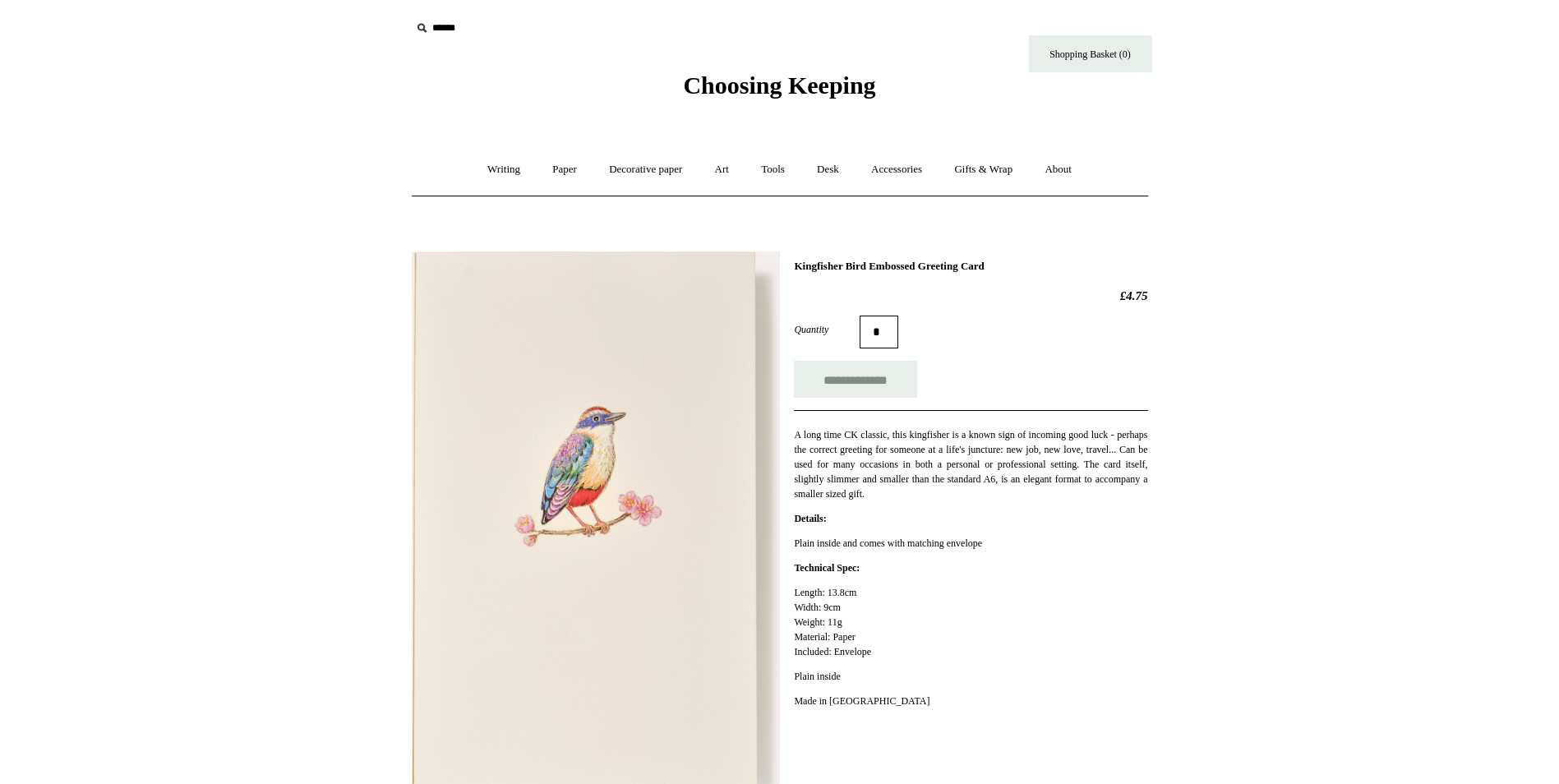
scroll to position [0, 0]
click at [561, 172] on link "Paper +" at bounding box center [564, 170] width 54 height 44
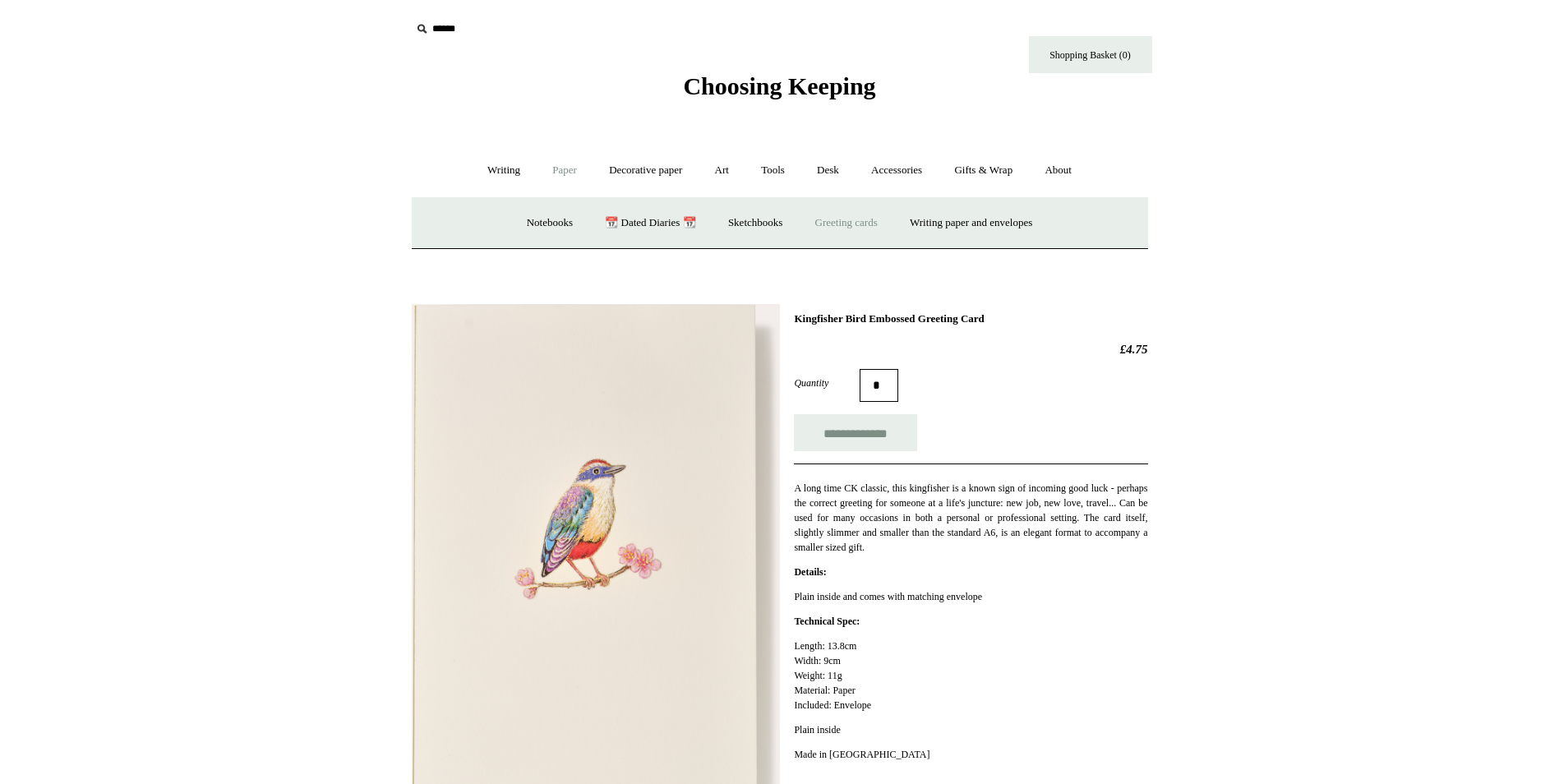
click at [868, 218] on link "Greeting cards +" at bounding box center [846, 223] width 92 height 44
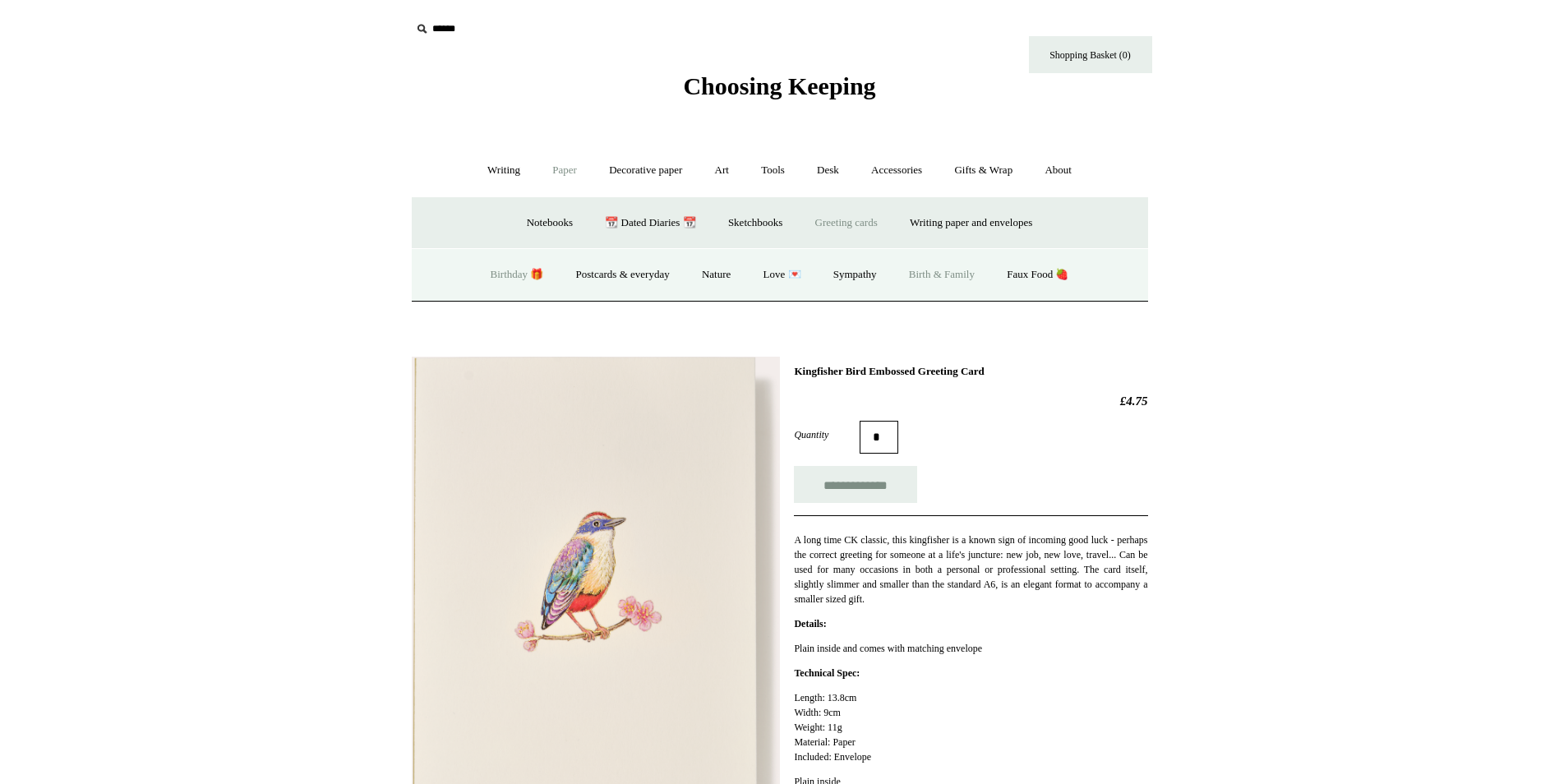
click at [523, 276] on link "Birthday 🎁" at bounding box center [518, 275] width 83 height 44
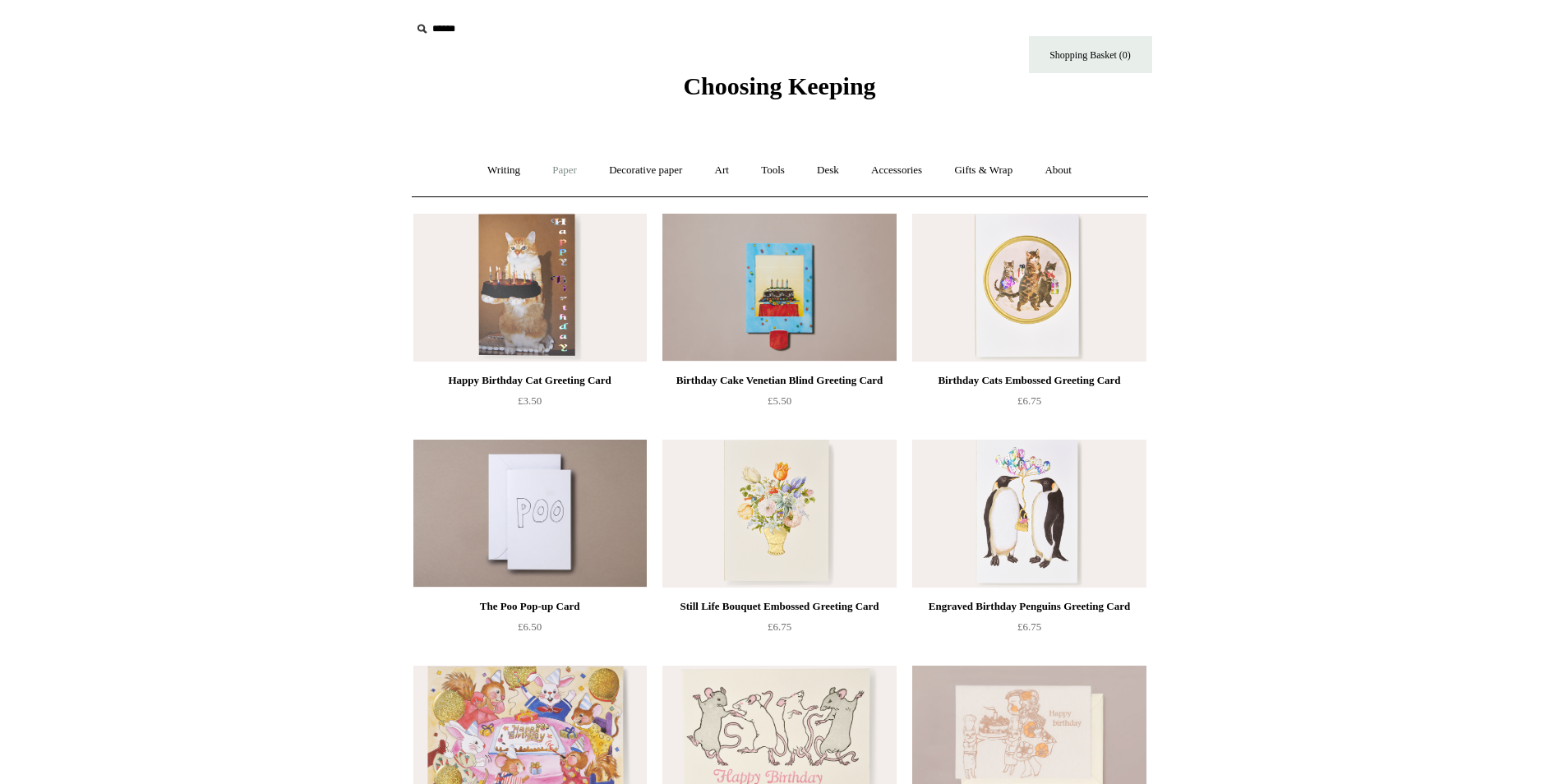
click at [551, 174] on link "Paper +" at bounding box center [564, 170] width 54 height 44
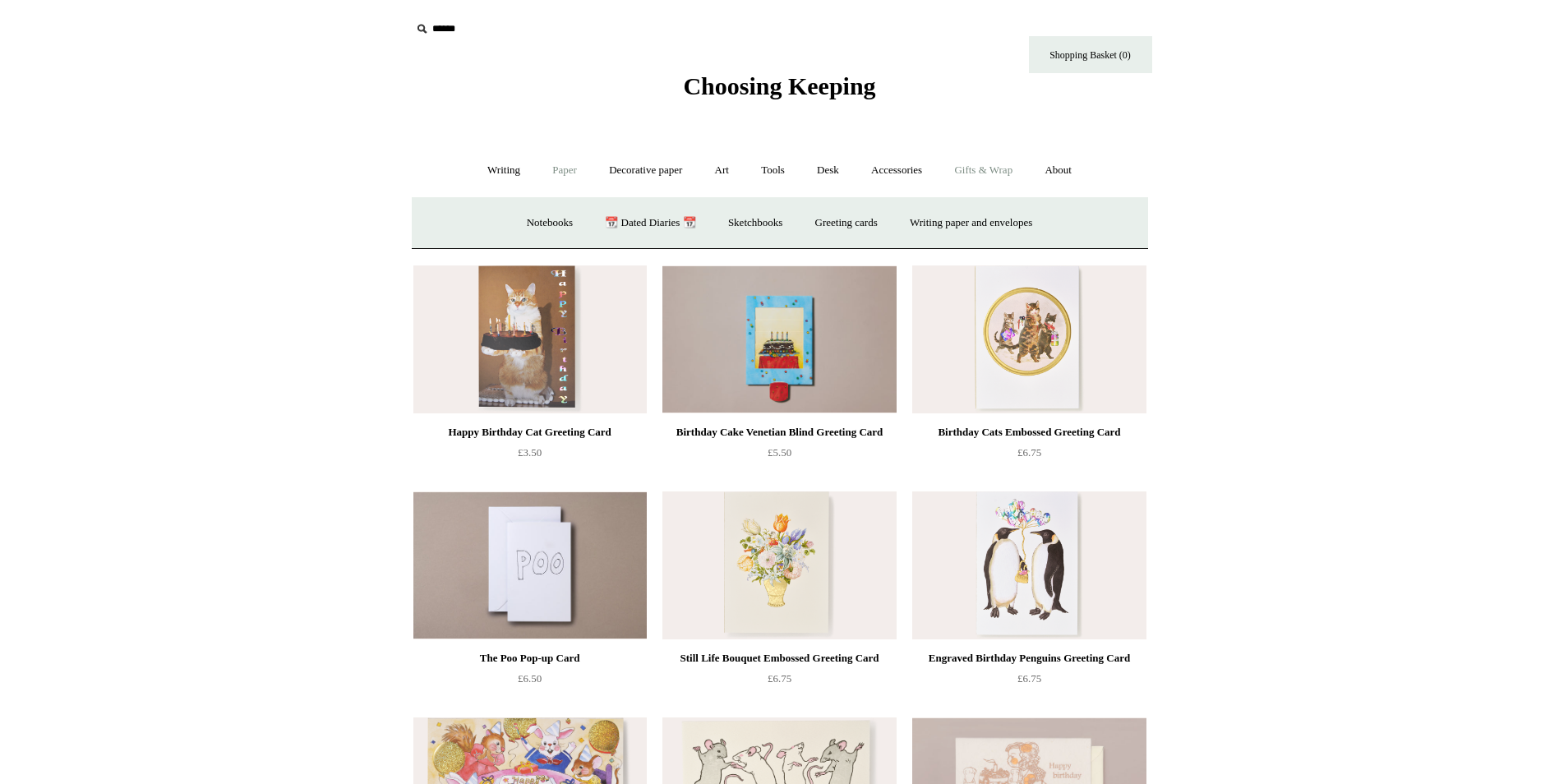
click at [999, 177] on link "Gifts & Wrap +" at bounding box center [984, 170] width 88 height 44
click at [1085, 220] on link "Gift Cards" at bounding box center [1077, 223] width 75 height 44
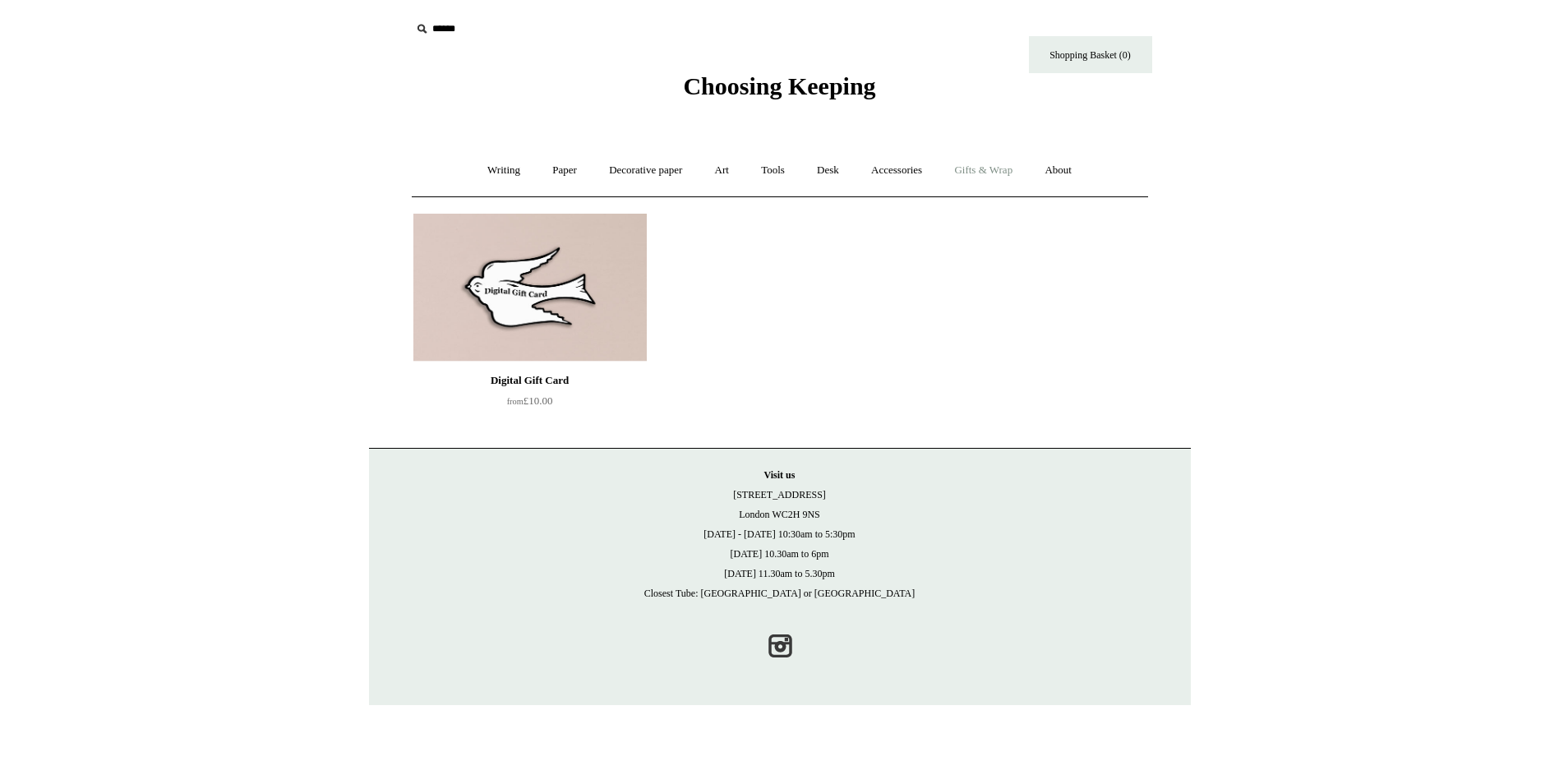
click at [997, 177] on link "Gifts & Wrap +" at bounding box center [984, 170] width 88 height 44
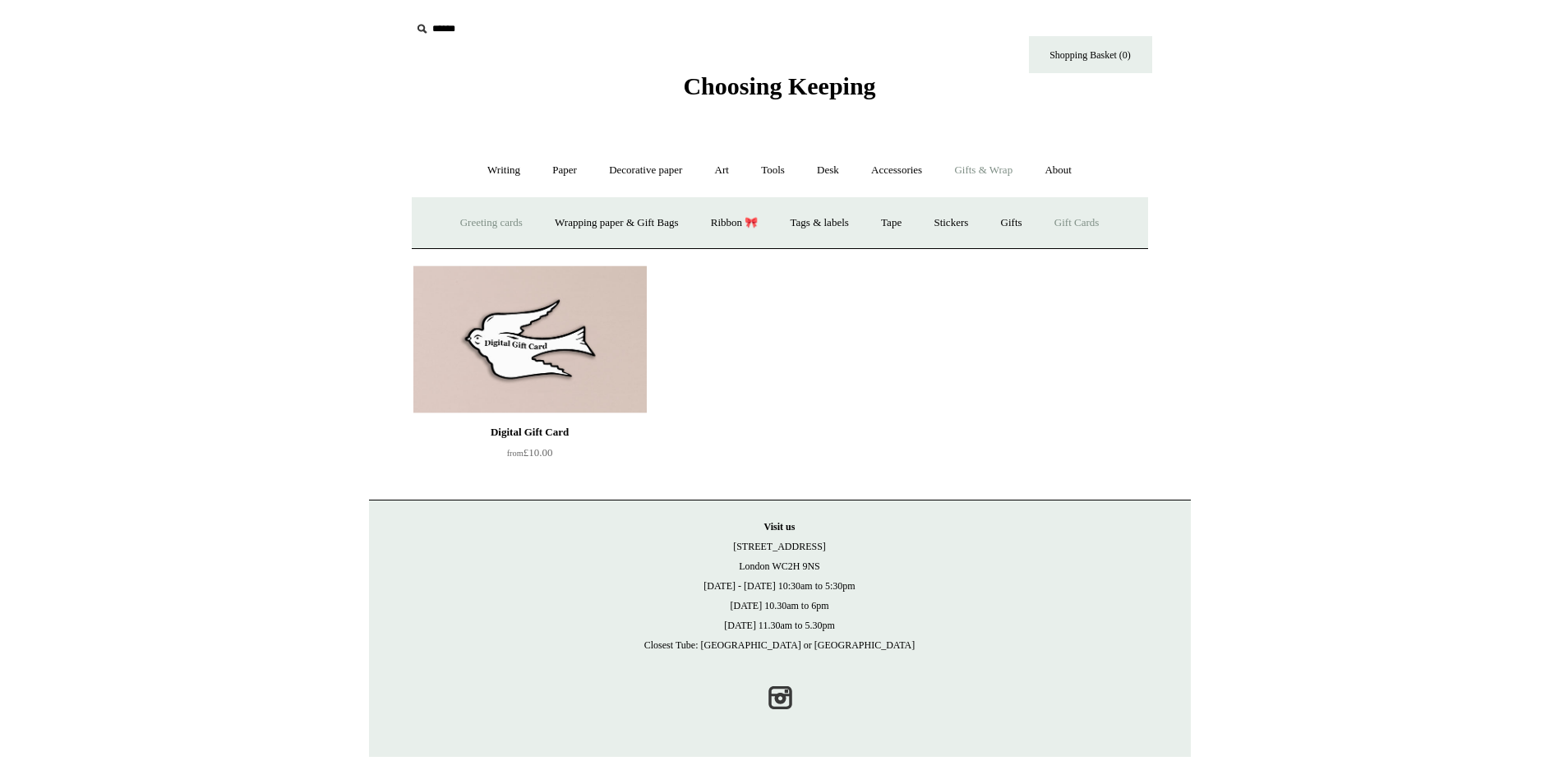
click at [500, 227] on link "Greeting cards +" at bounding box center [491, 223] width 92 height 44
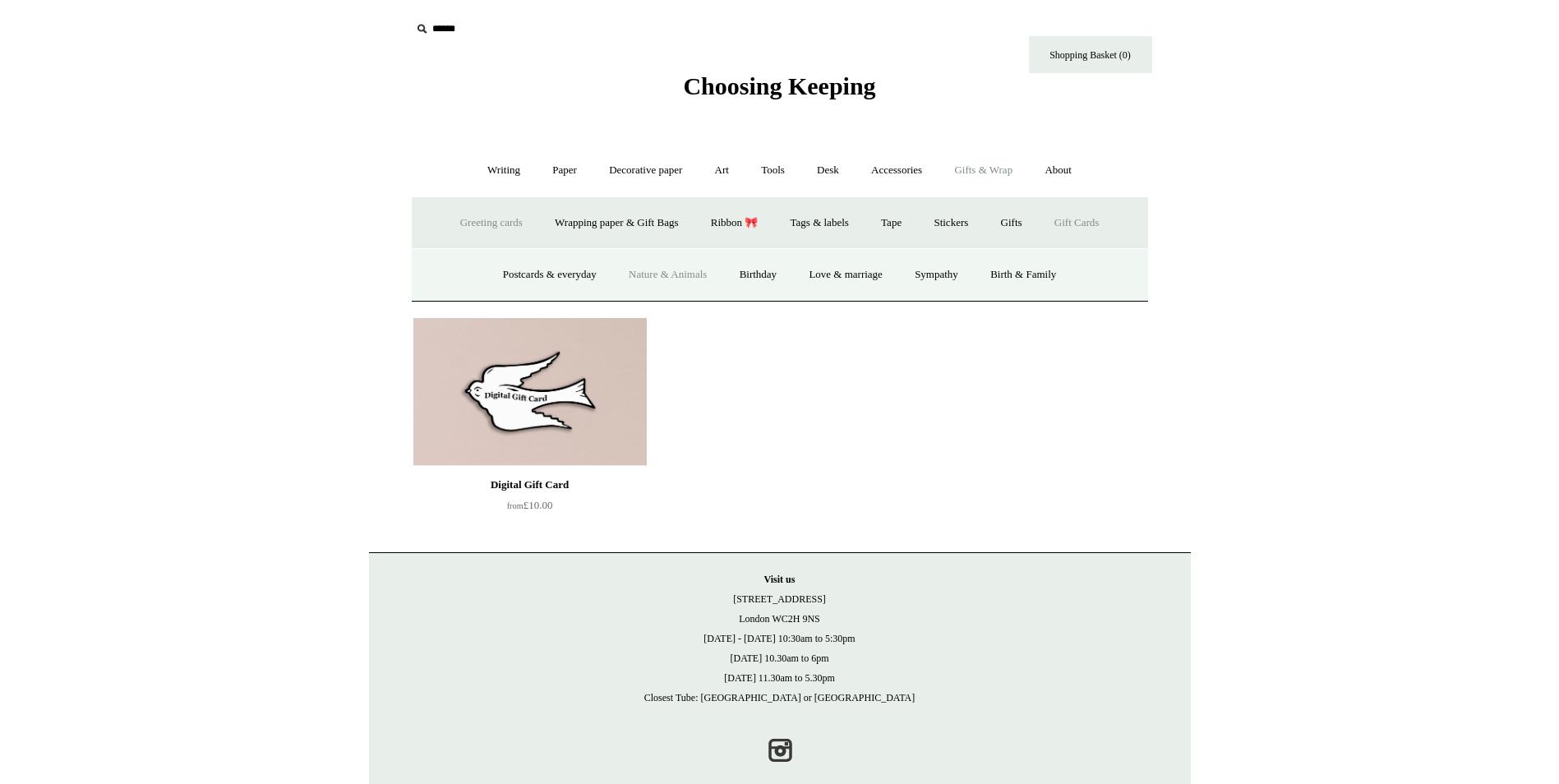
click at [646, 270] on link "Nature & Animals" at bounding box center [668, 275] width 108 height 44
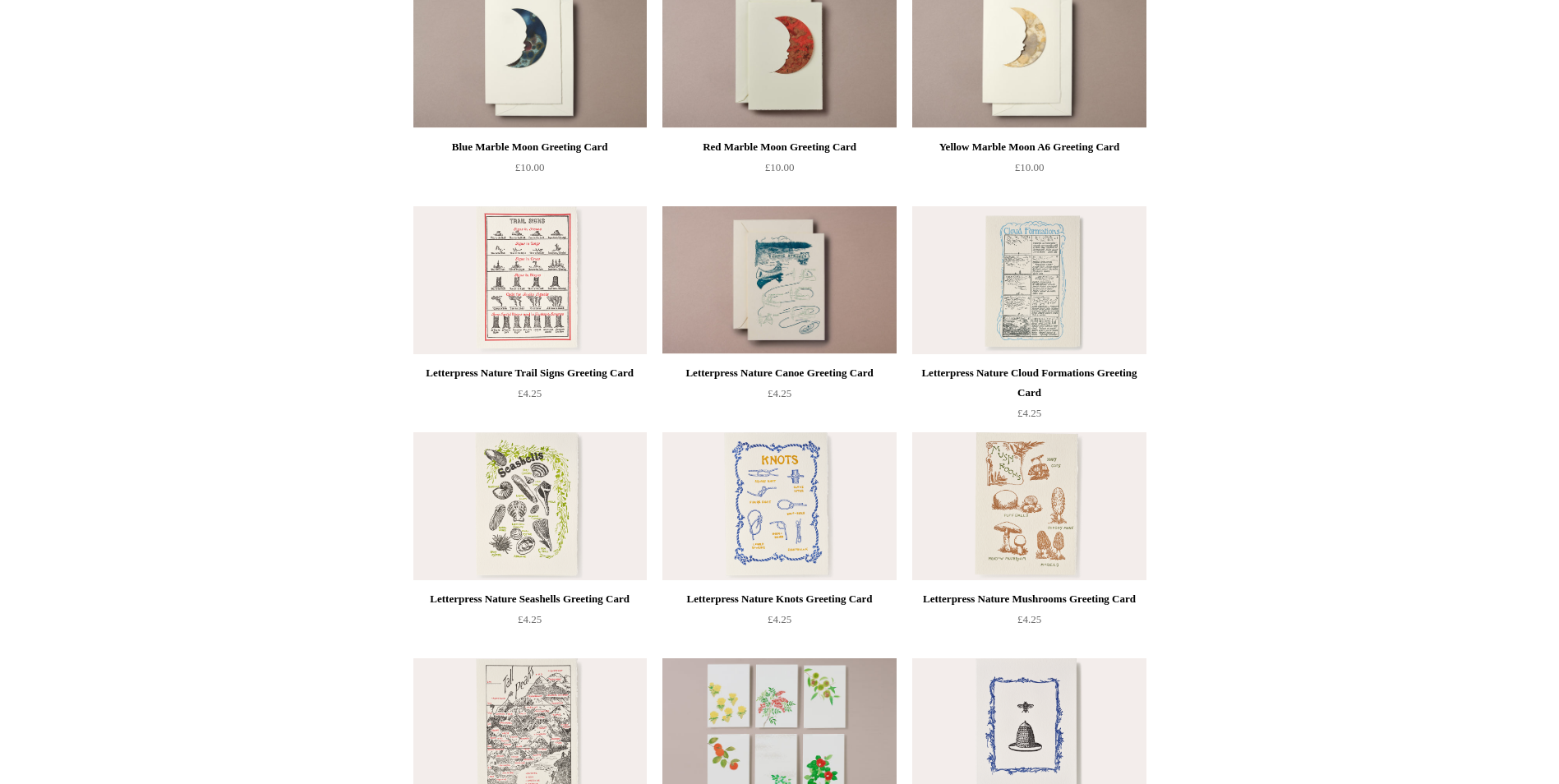
scroll to position [1562, 0]
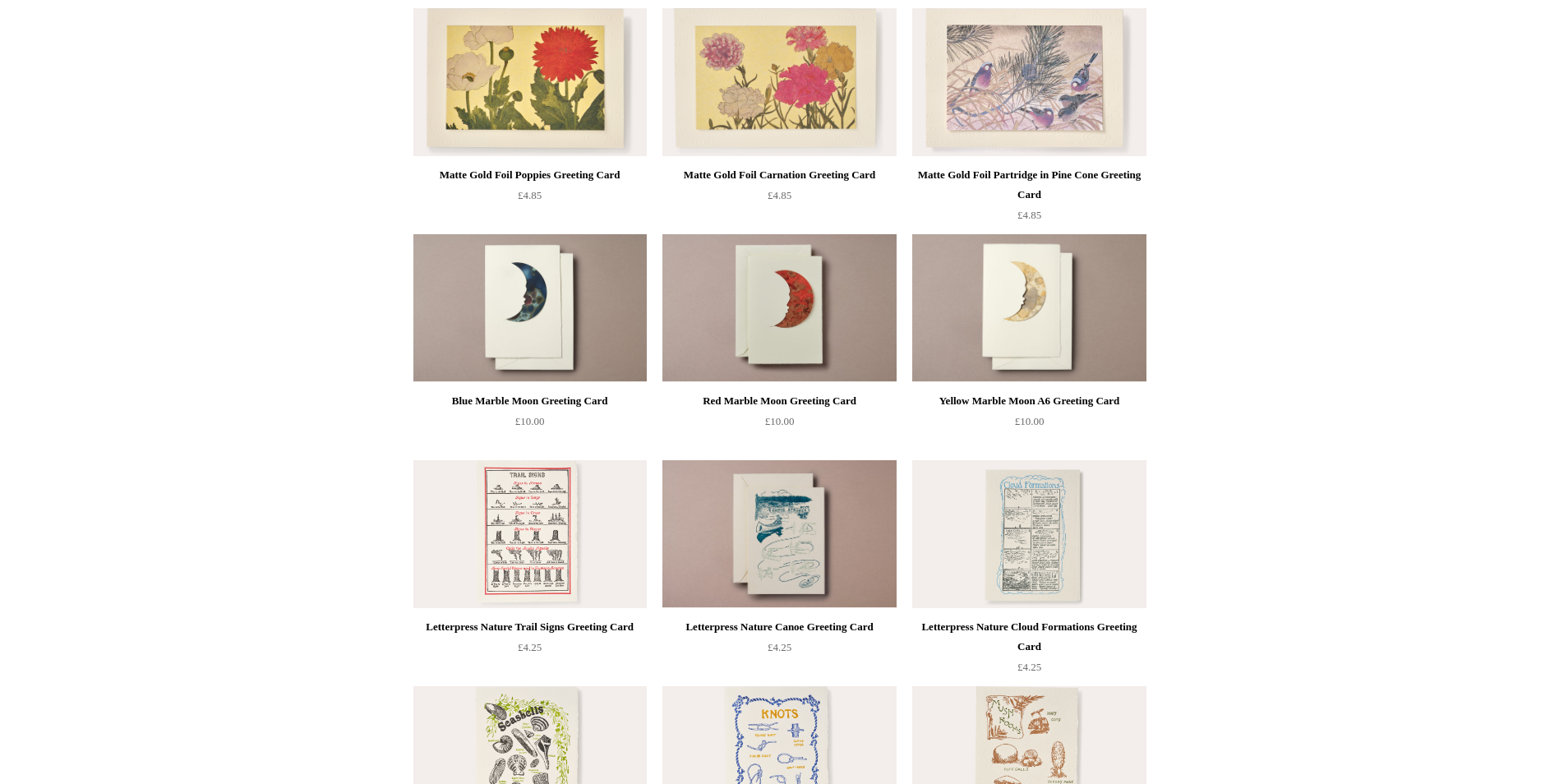
click at [540, 318] on img at bounding box center [529, 309] width 234 height 148
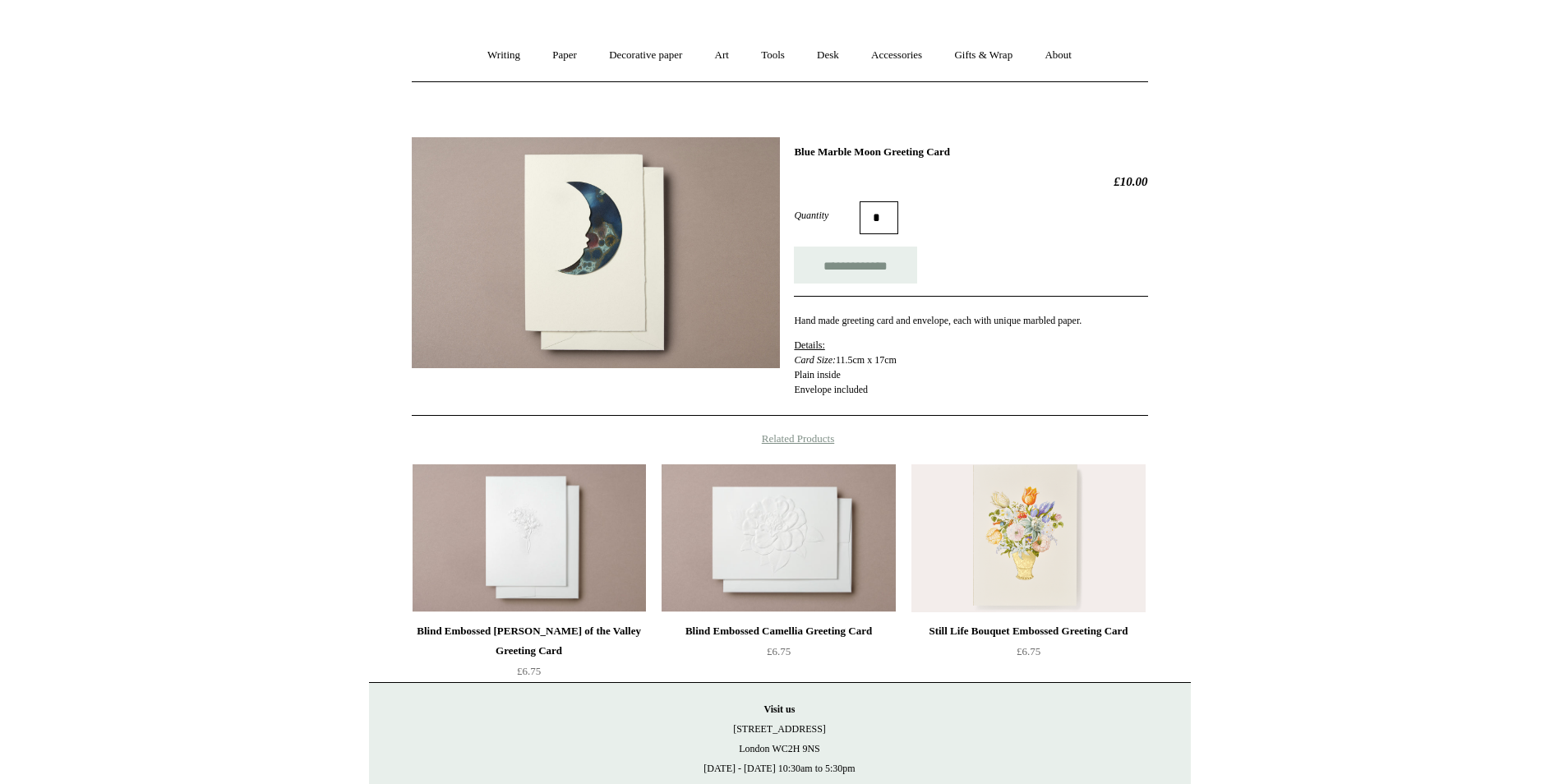
scroll to position [25, 0]
